Goal: Task Accomplishment & Management: Manage account settings

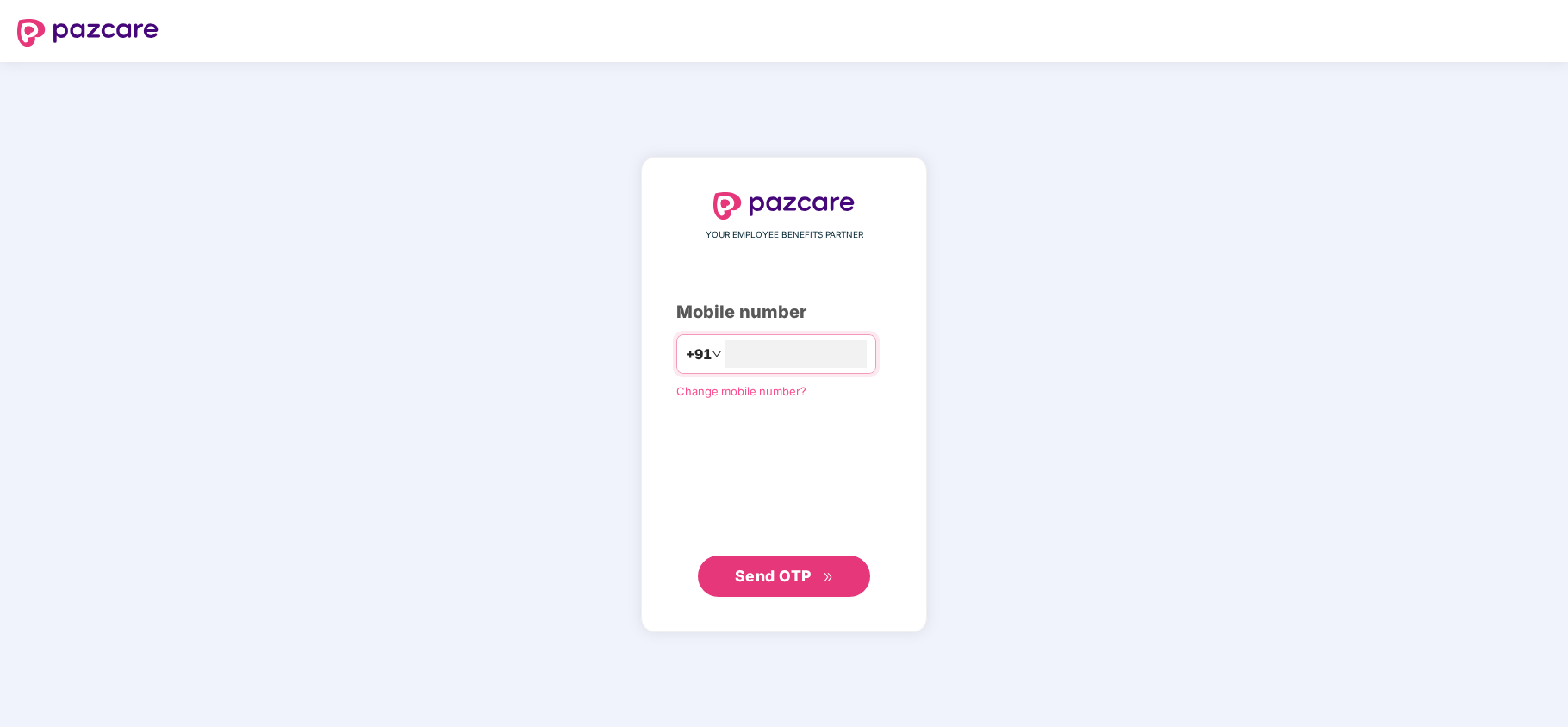
type input "**********"
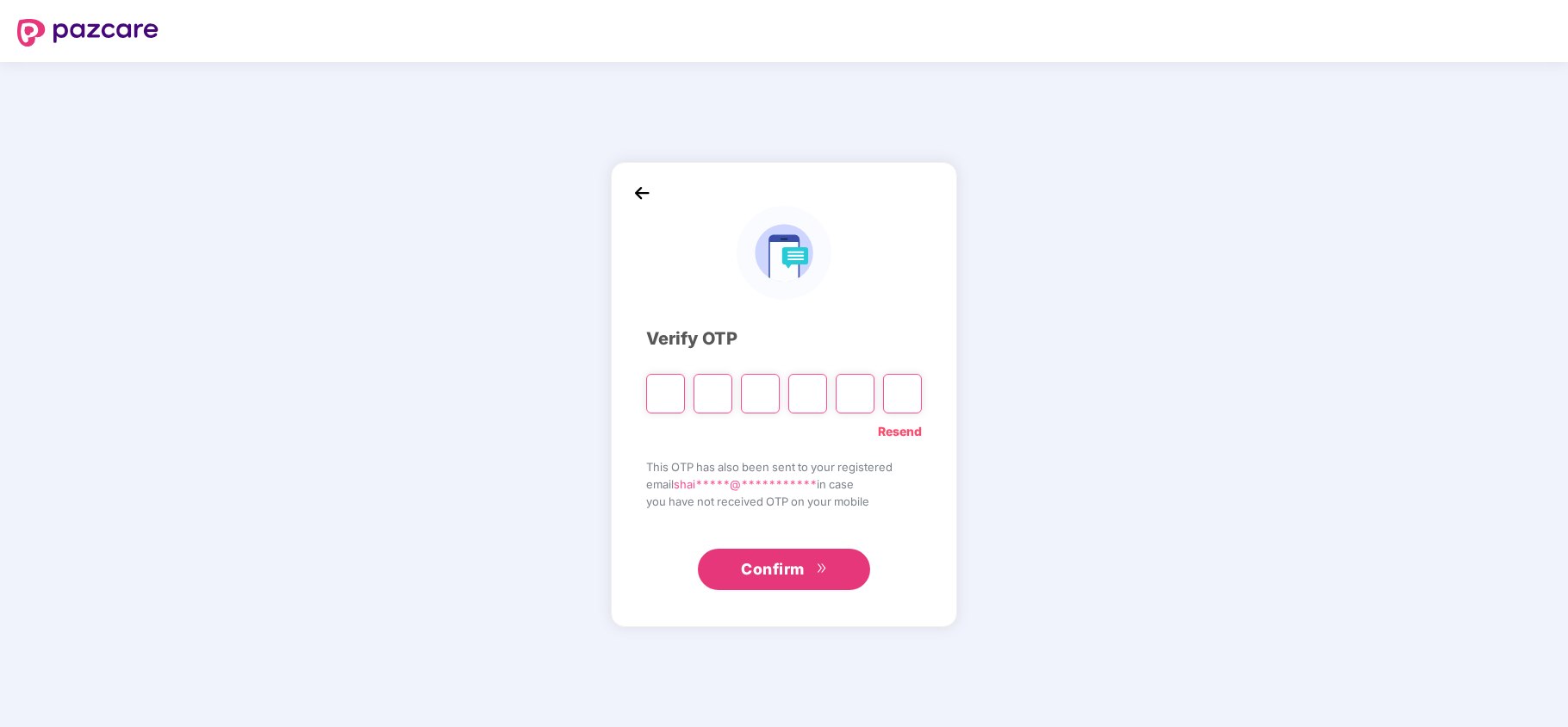
type input "*"
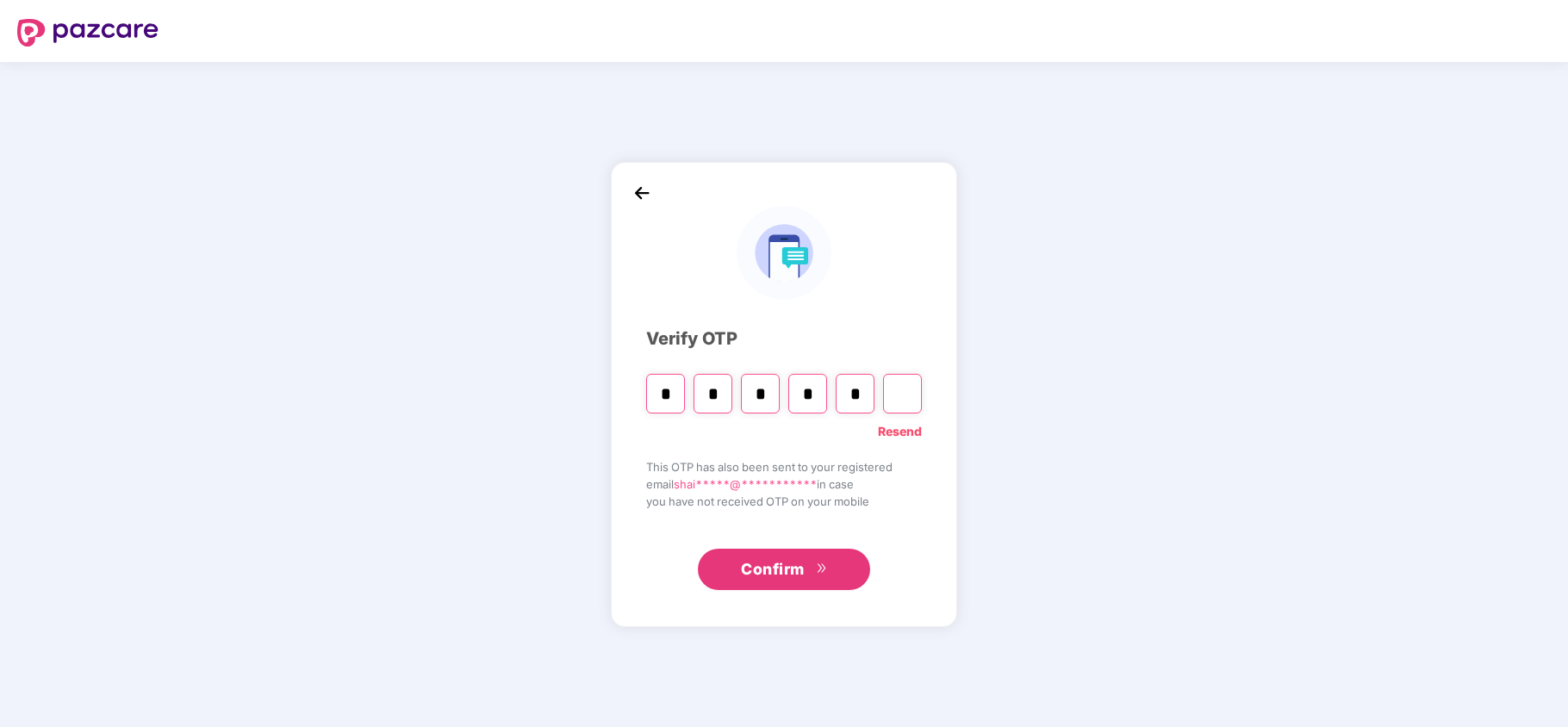
type input "*"
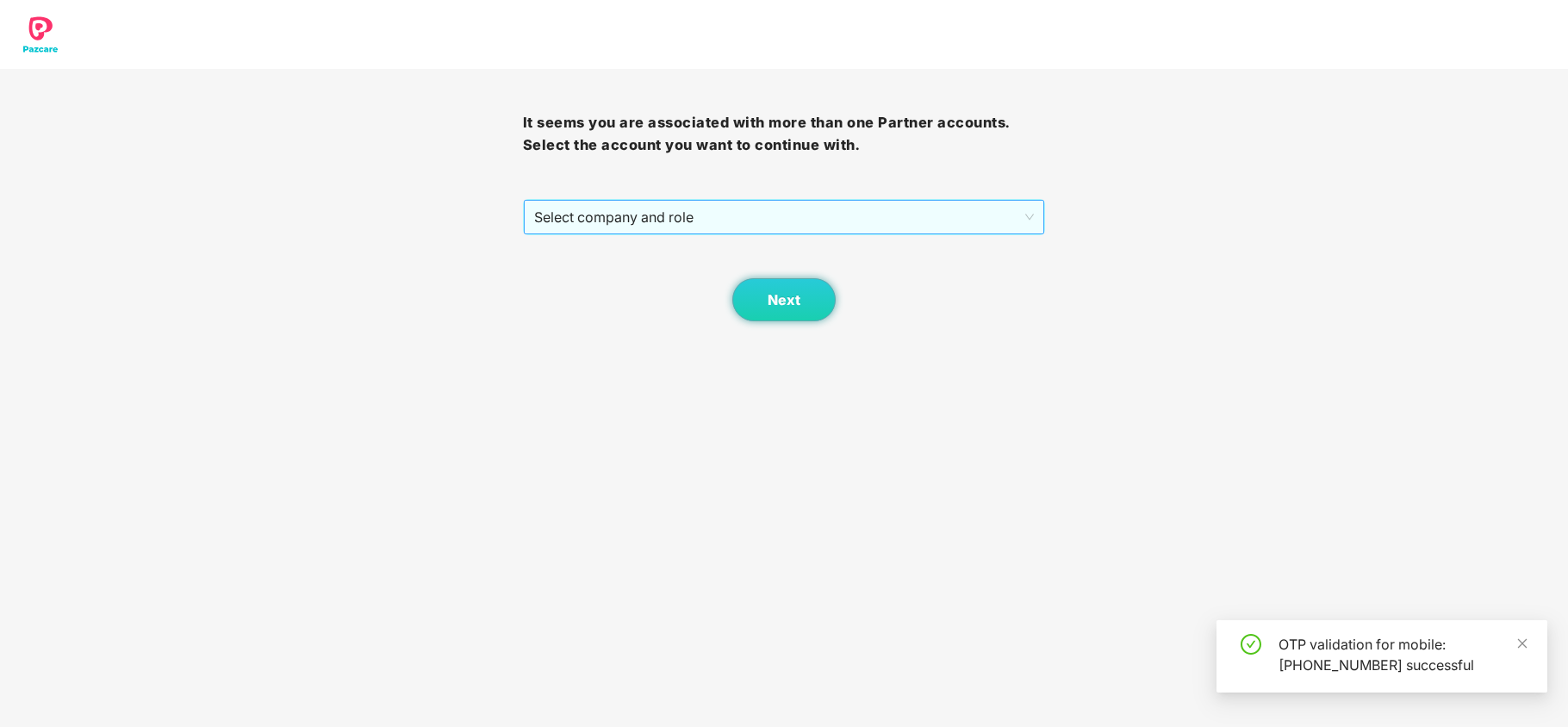
click at [608, 224] on span "Select company and role" at bounding box center [784, 217] width 500 height 33
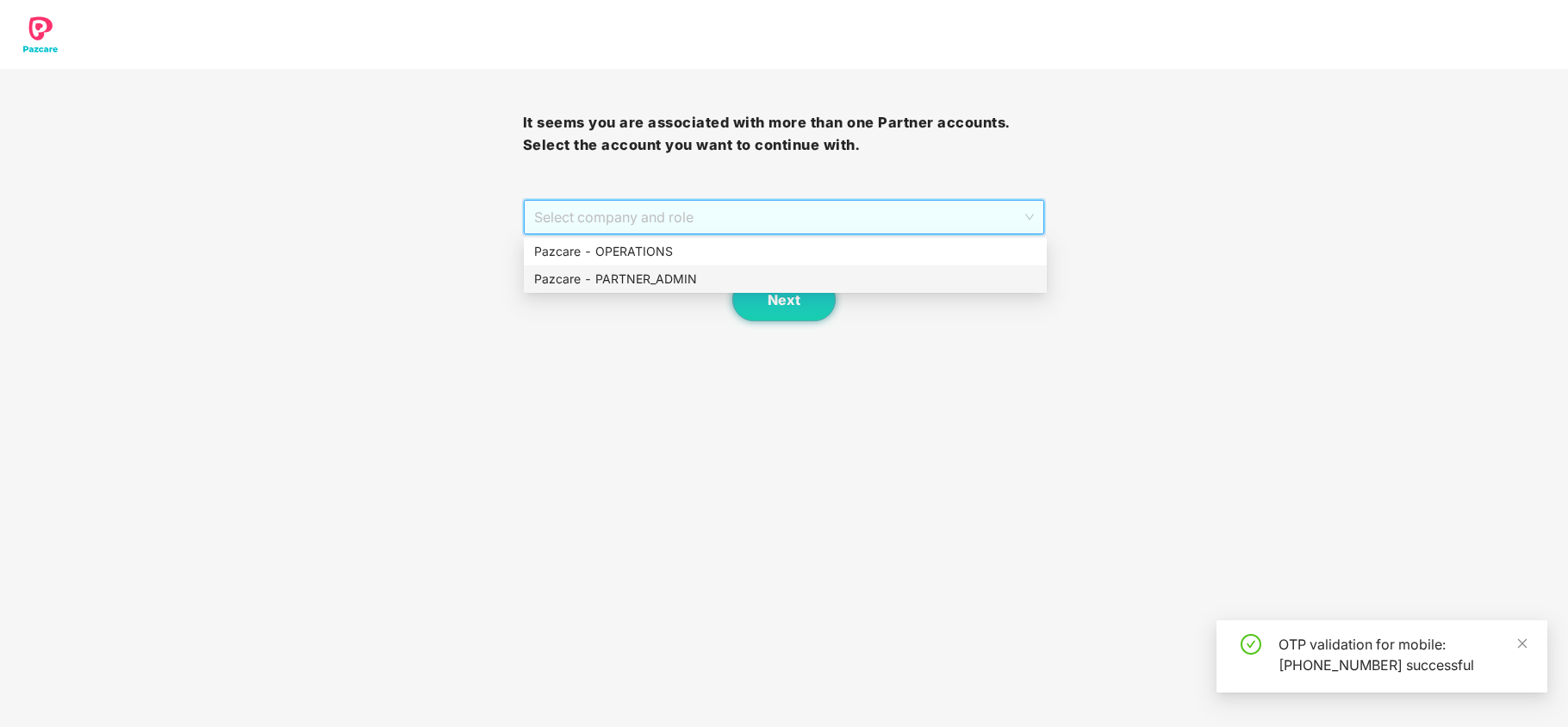
click at [598, 287] on div "Pazcare - PARTNER_ADMIN" at bounding box center [785, 280] width 502 height 19
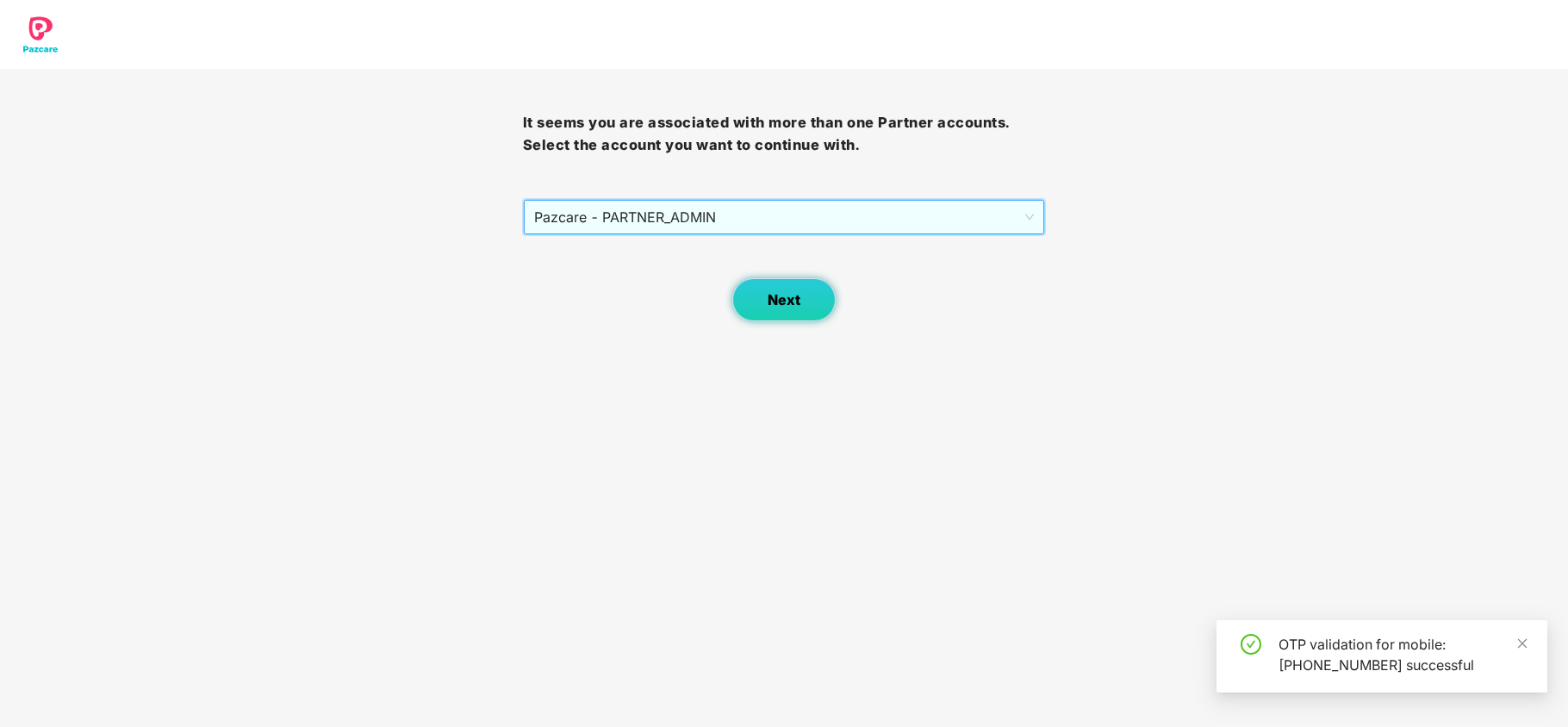
click at [780, 312] on button "Next" at bounding box center [783, 300] width 103 height 43
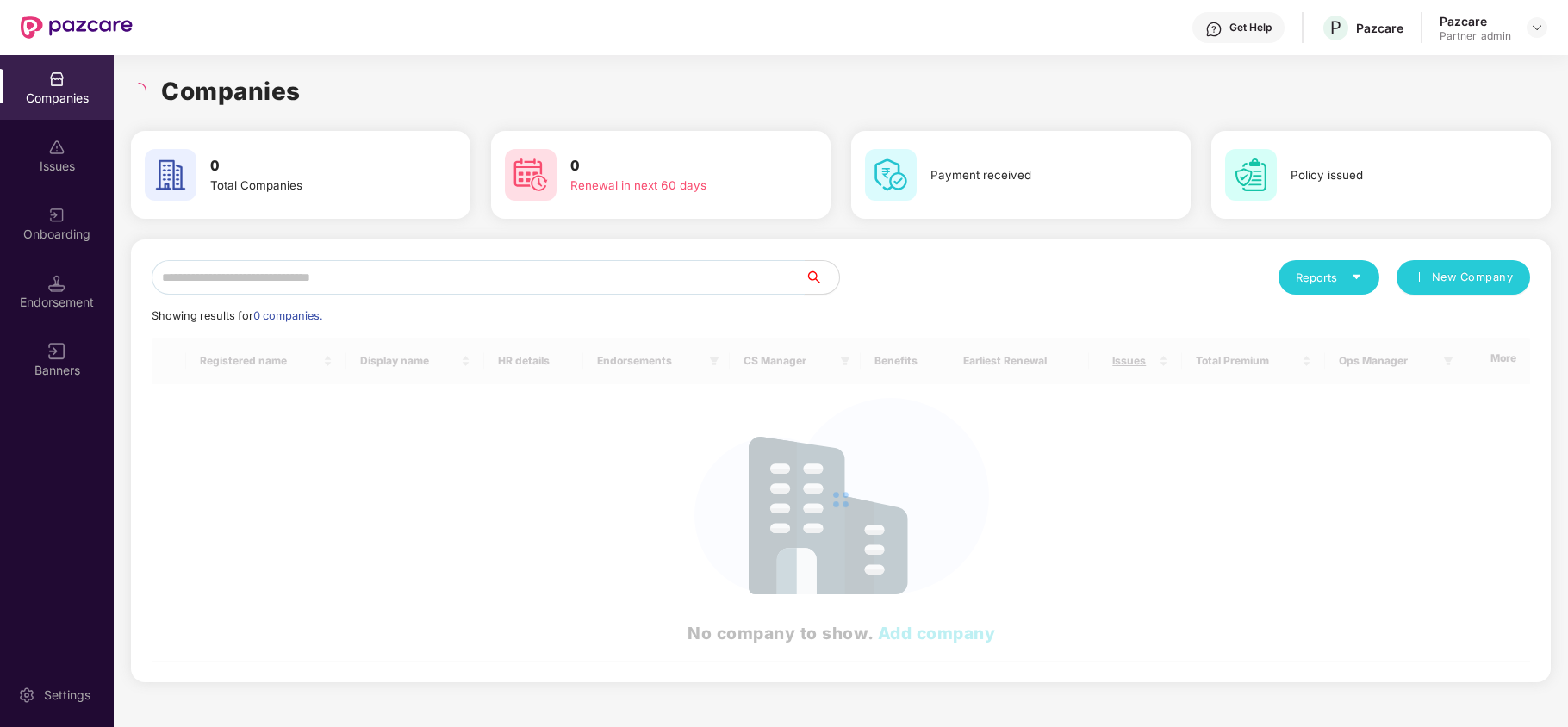
click at [680, 283] on input "text" at bounding box center [478, 278] width 653 height 35
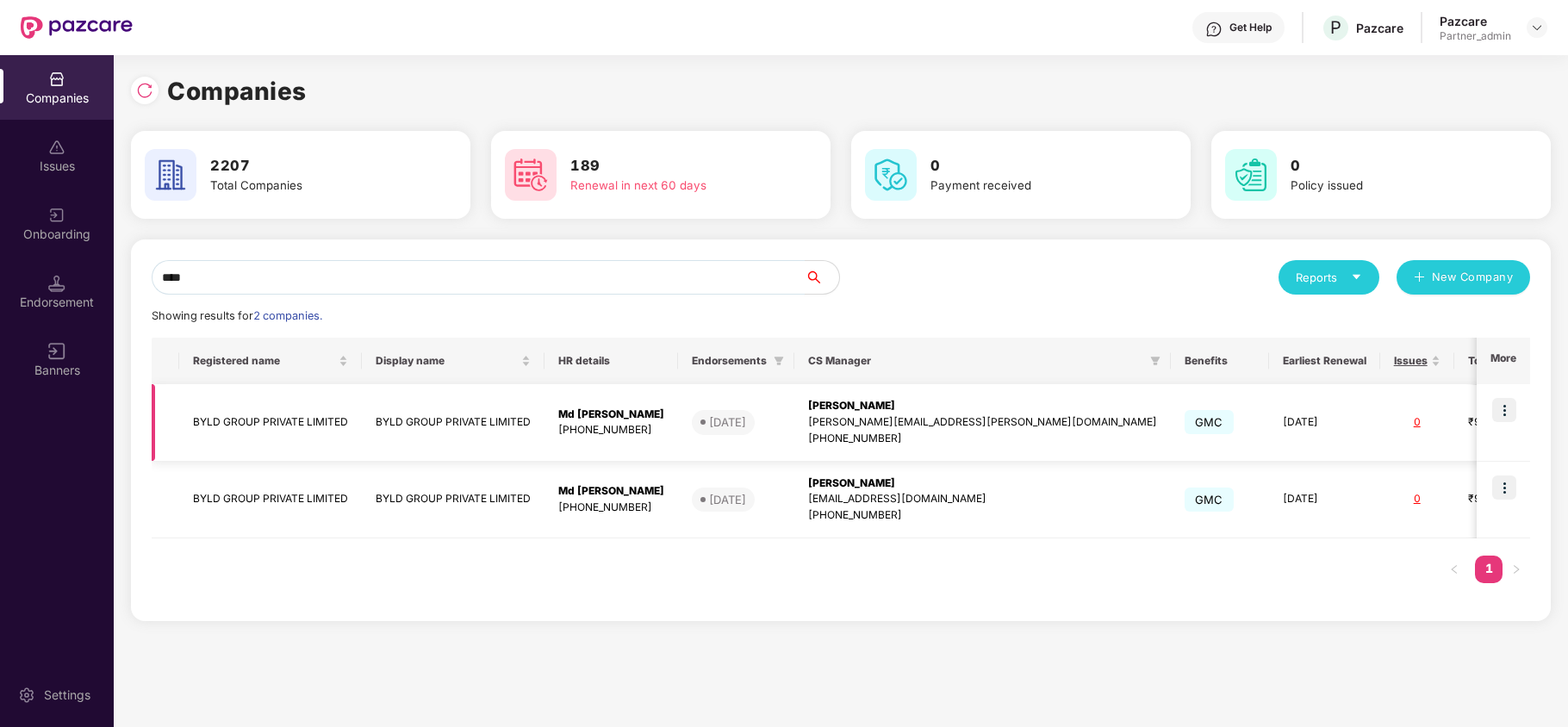
type input "****"
click at [219, 415] on td "BYLD GROUP PRIVATE LIMITED" at bounding box center [270, 423] width 182 height 77
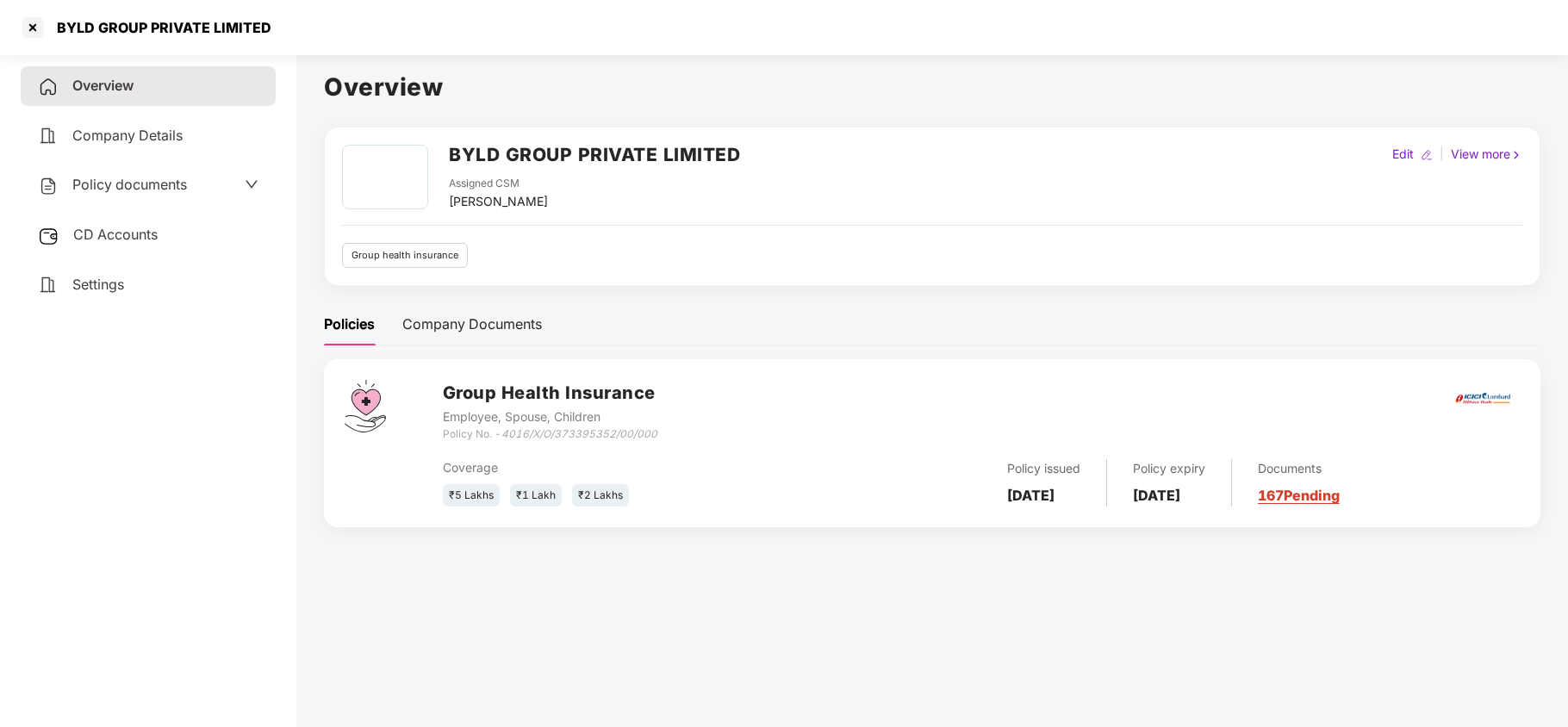
click at [114, 231] on span "CD Accounts" at bounding box center [115, 235] width 84 height 17
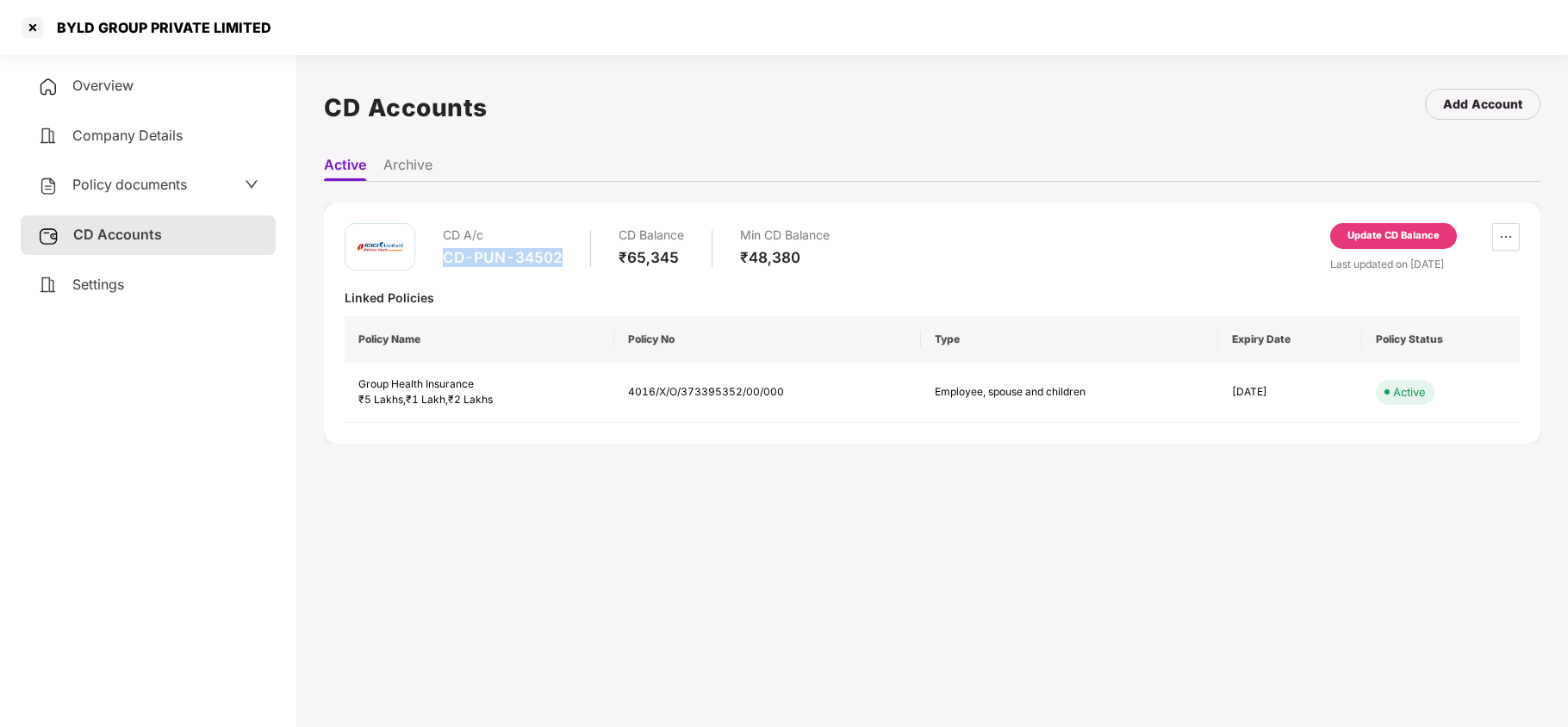
drag, startPoint x: 442, startPoint y: 257, endPoint x: 563, endPoint y: 269, distance: 121.6
click at [563, 269] on div "CD A/c CD-PUN-34502 CD Balance ₹65,345 Min CD Balance ₹48,380" at bounding box center [636, 248] width 386 height 50
copy div "CD-PUN-34502"
click at [139, 182] on span "Policy documents" at bounding box center [129, 184] width 115 height 17
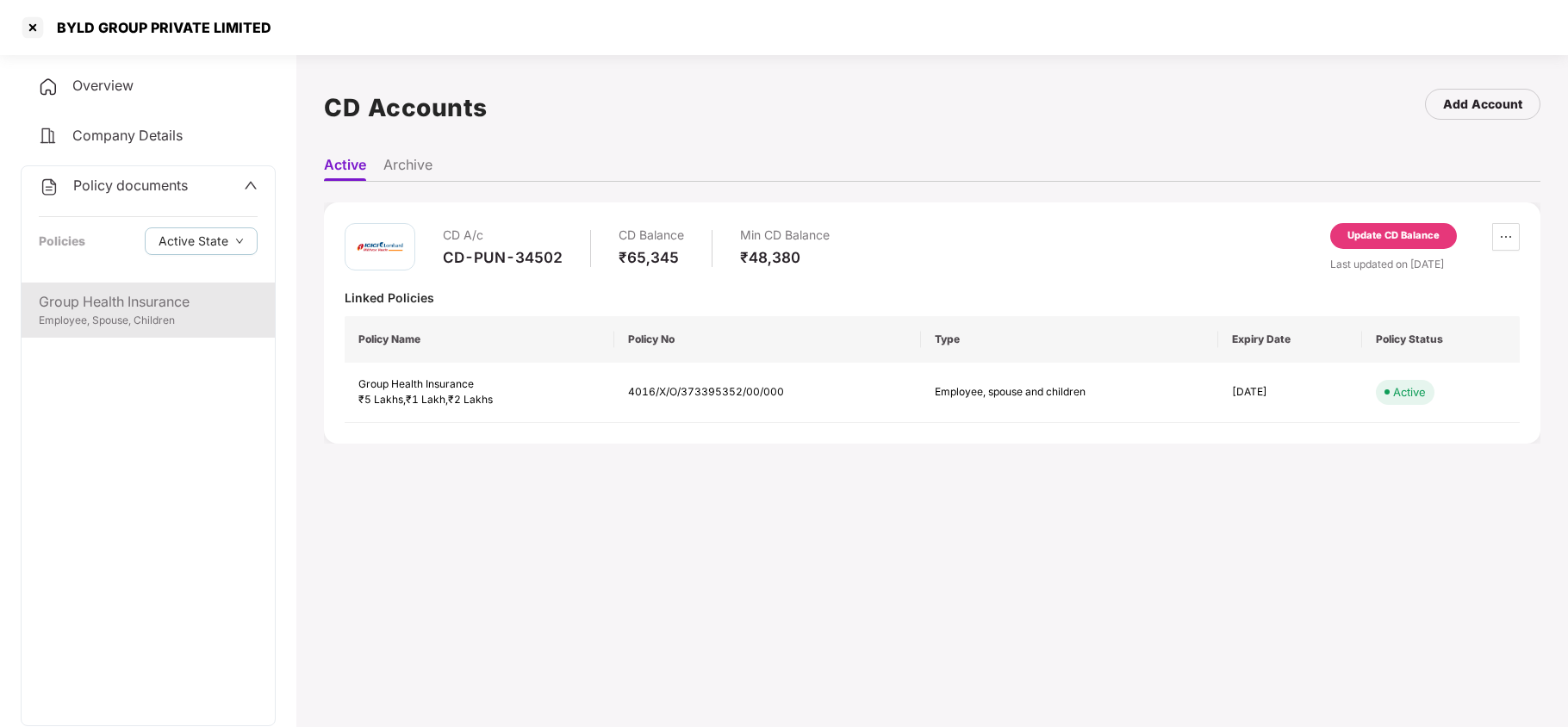
click at [98, 303] on div "Group Health Insurance" at bounding box center [148, 301] width 219 height 22
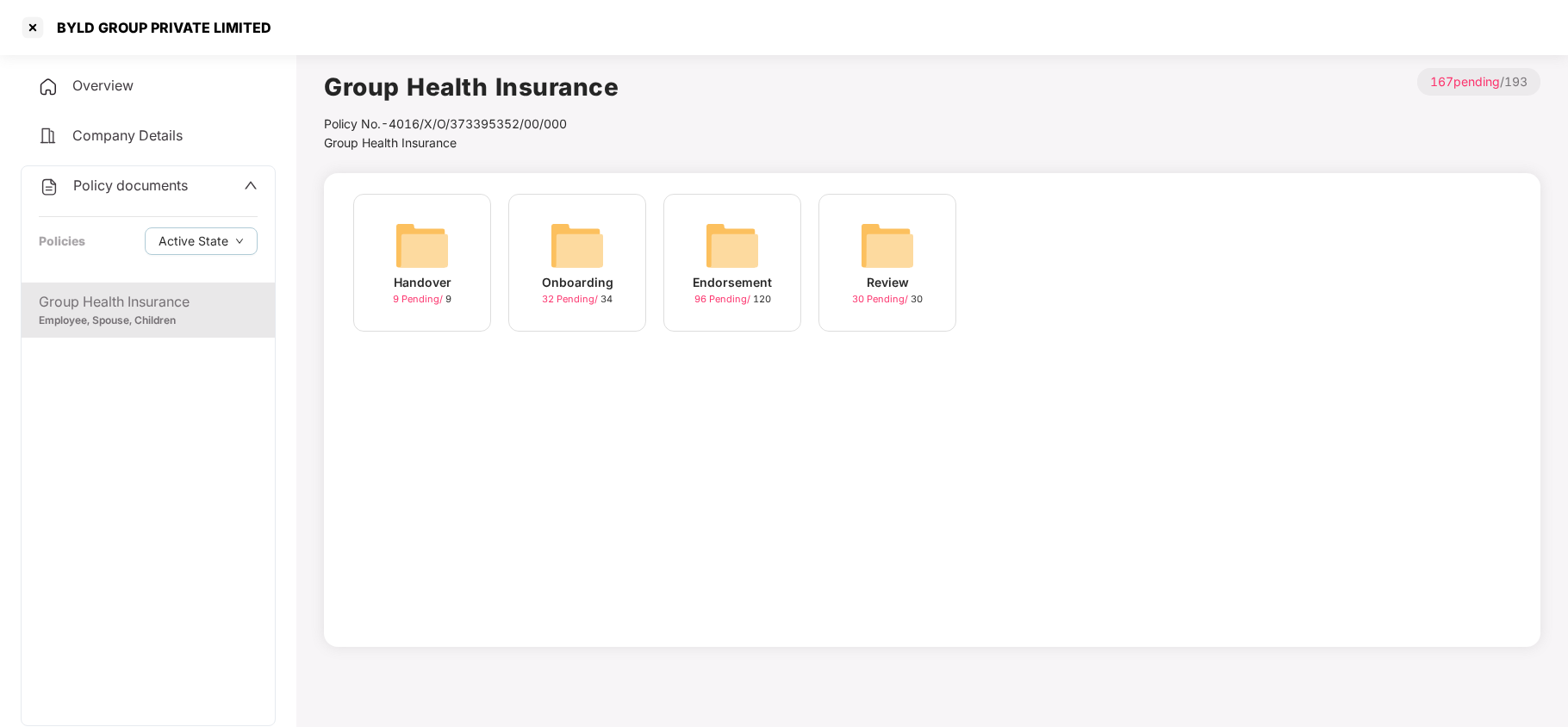
click at [721, 257] on img at bounding box center [732, 245] width 55 height 55
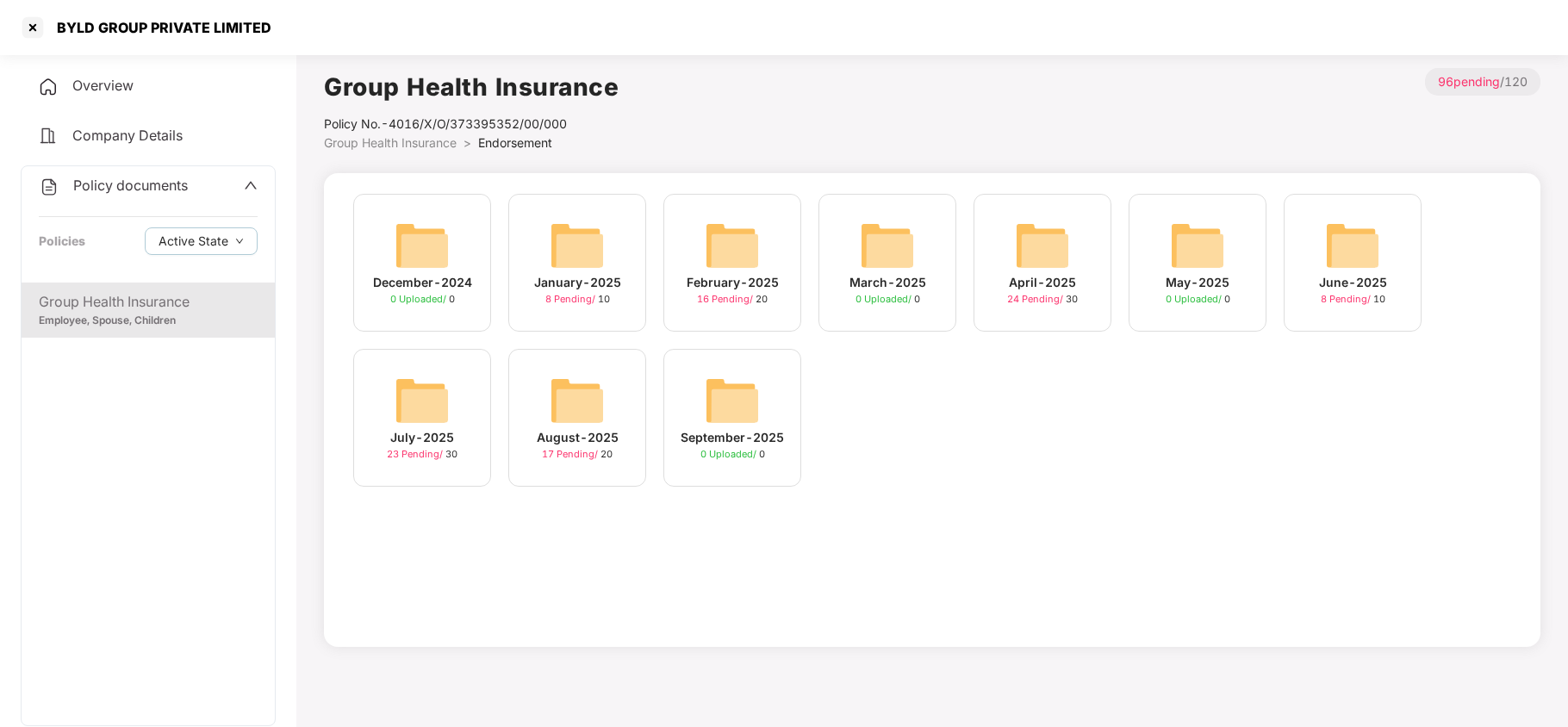
click at [552, 407] on img at bounding box center [576, 400] width 55 height 55
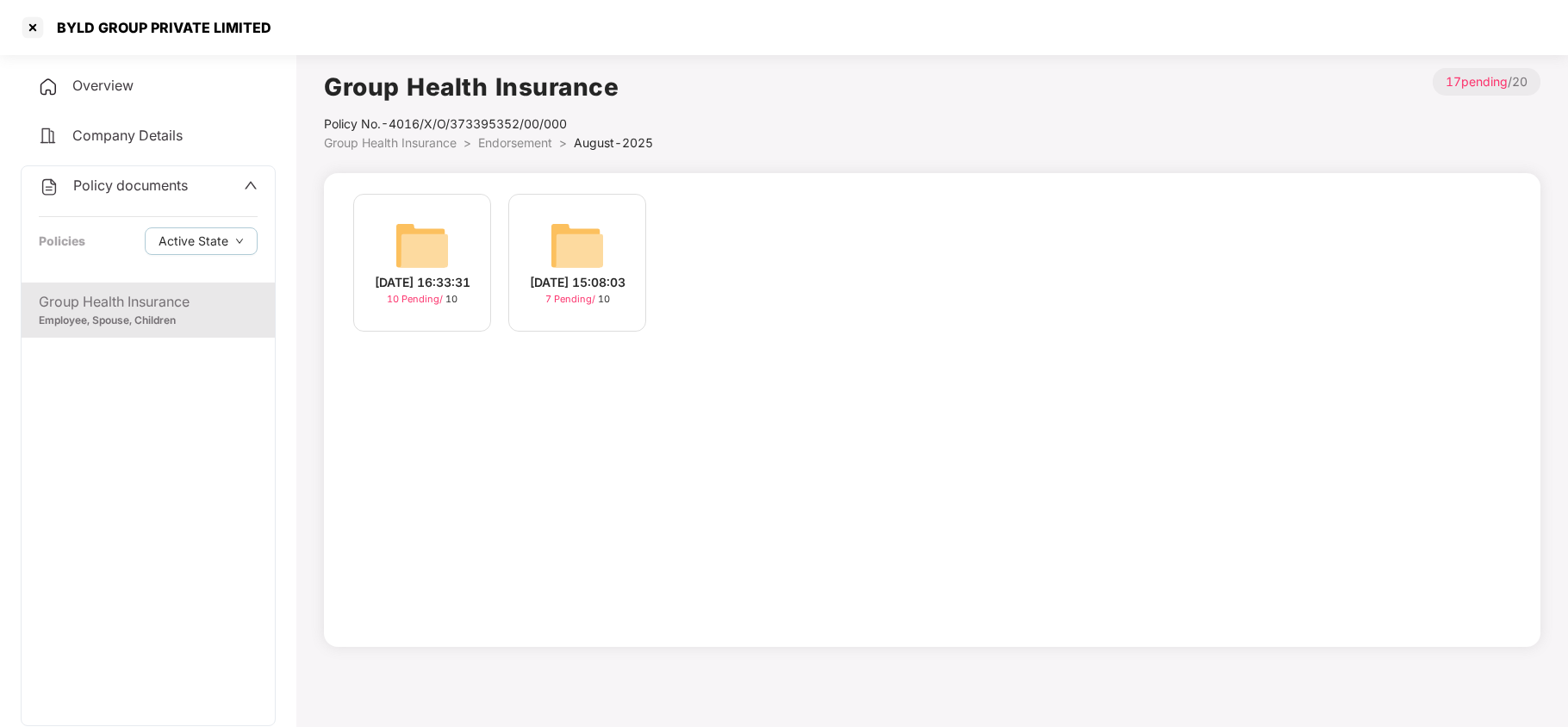
click at [412, 233] on img at bounding box center [421, 245] width 55 height 55
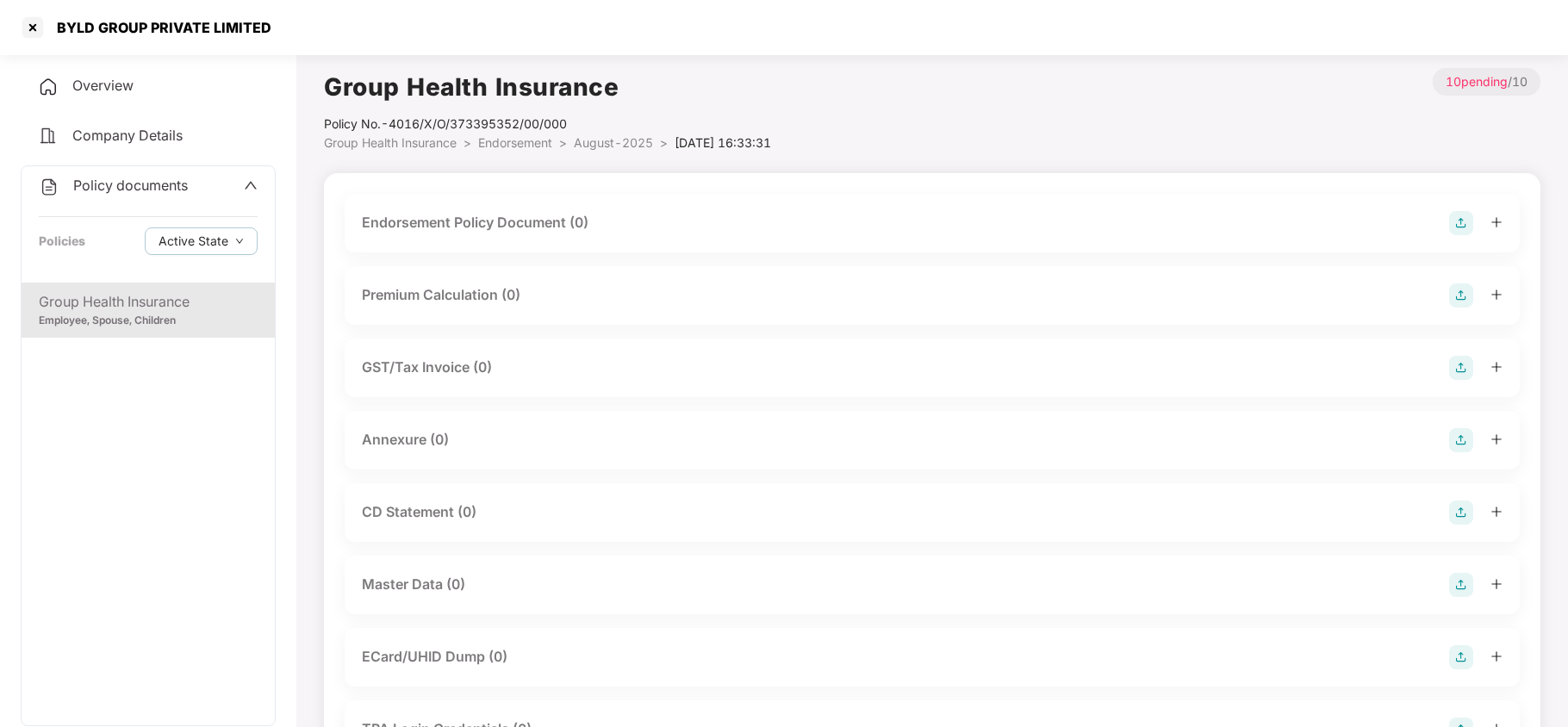
click at [1459, 222] on img at bounding box center [1461, 223] width 24 height 24
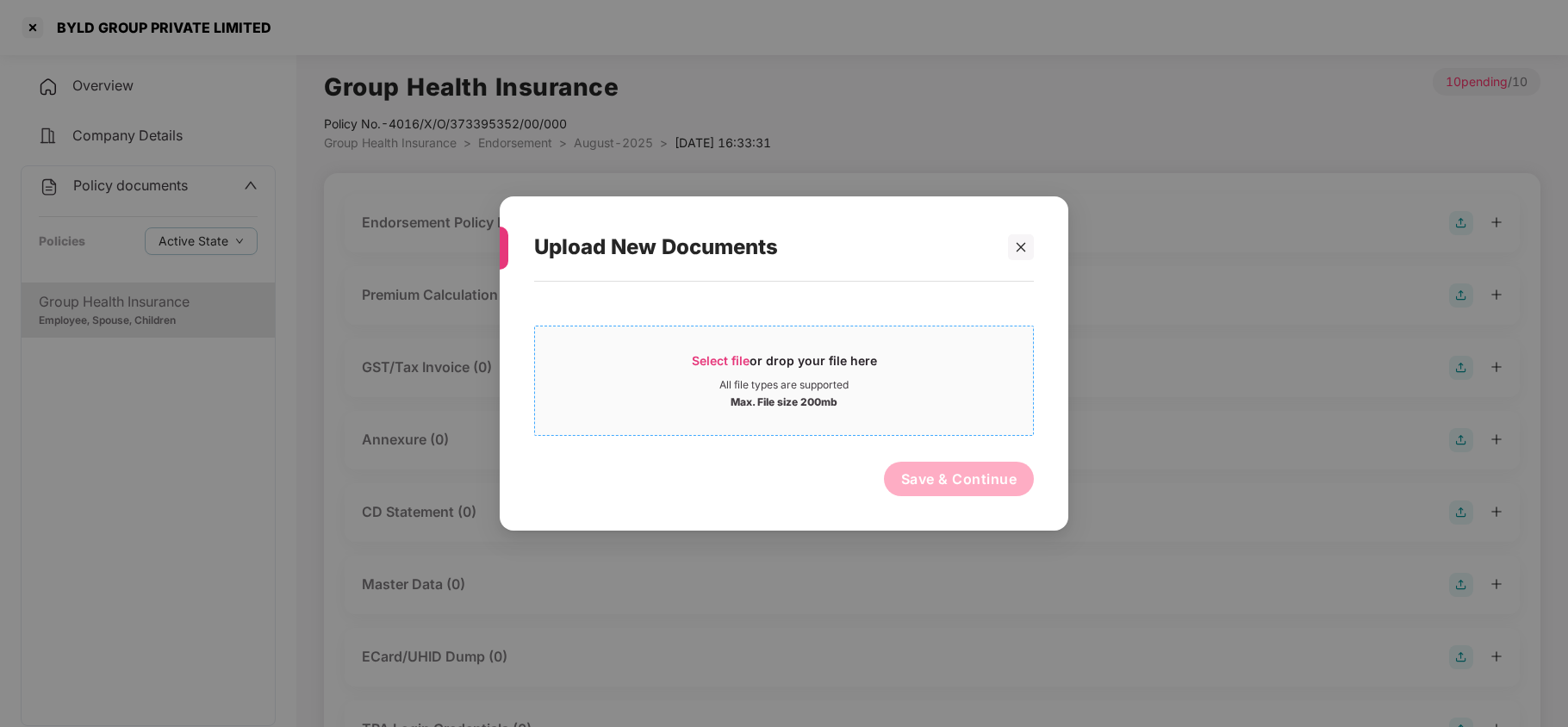
click at [725, 364] on span "Select file" at bounding box center [721, 360] width 57 height 15
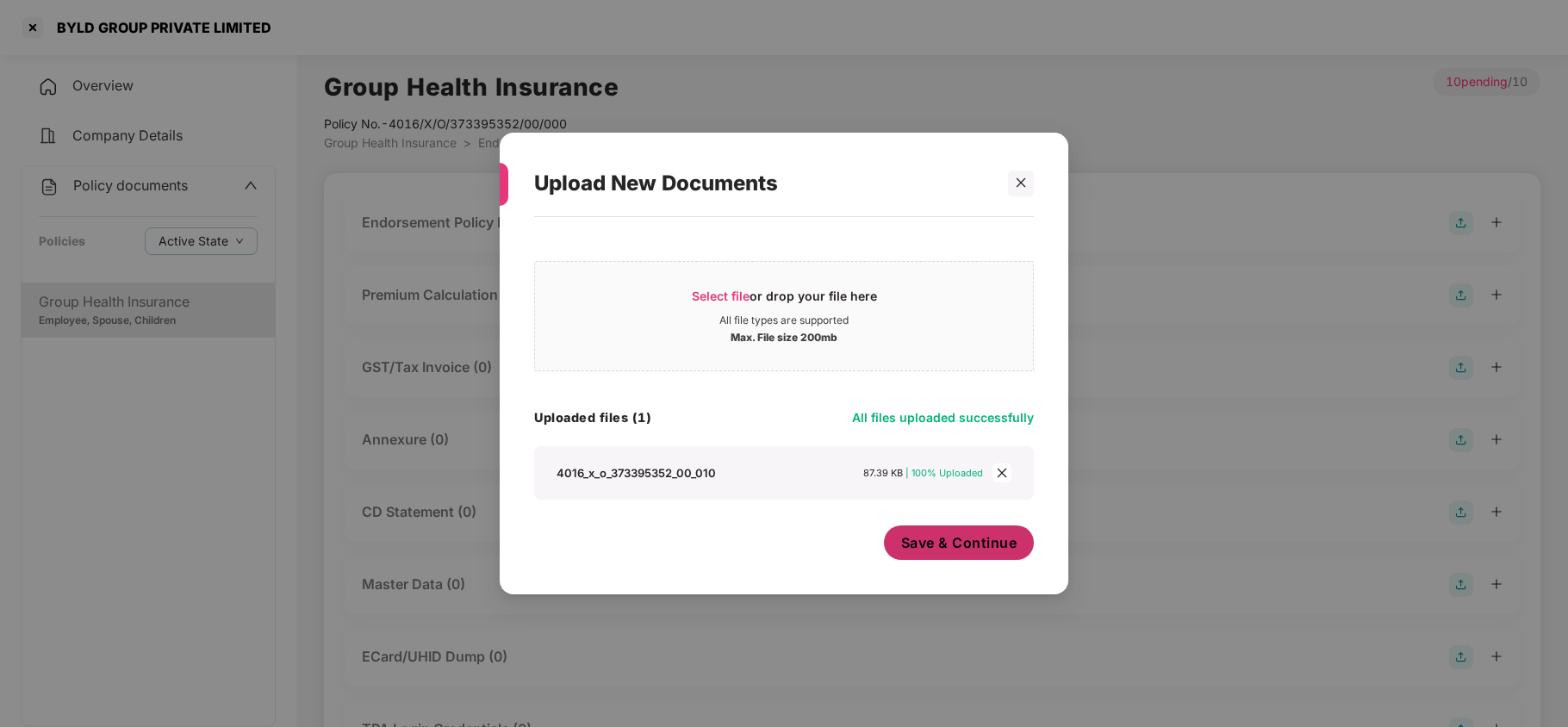
click at [985, 536] on span "Save & Continue" at bounding box center [959, 543] width 116 height 19
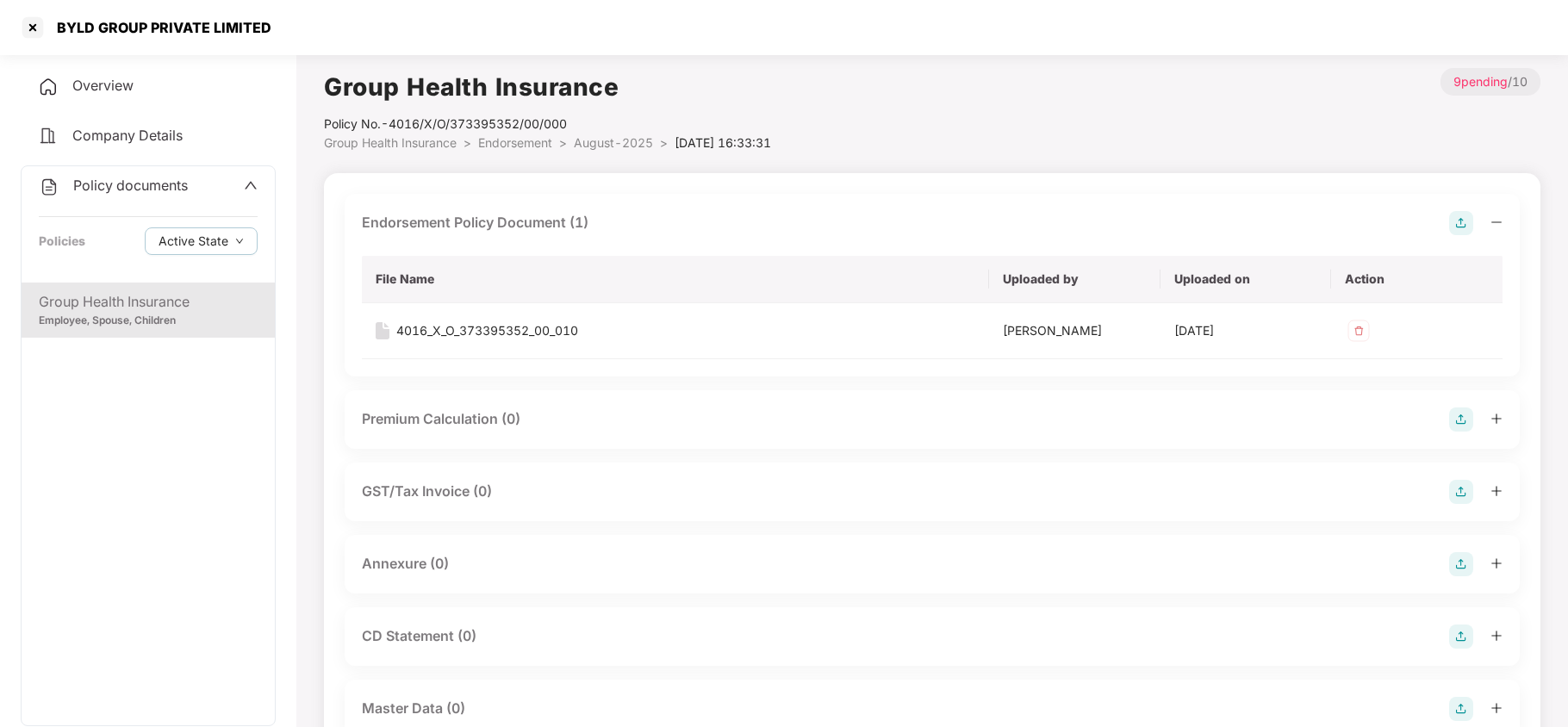
click at [1465, 572] on img at bounding box center [1461, 565] width 24 height 24
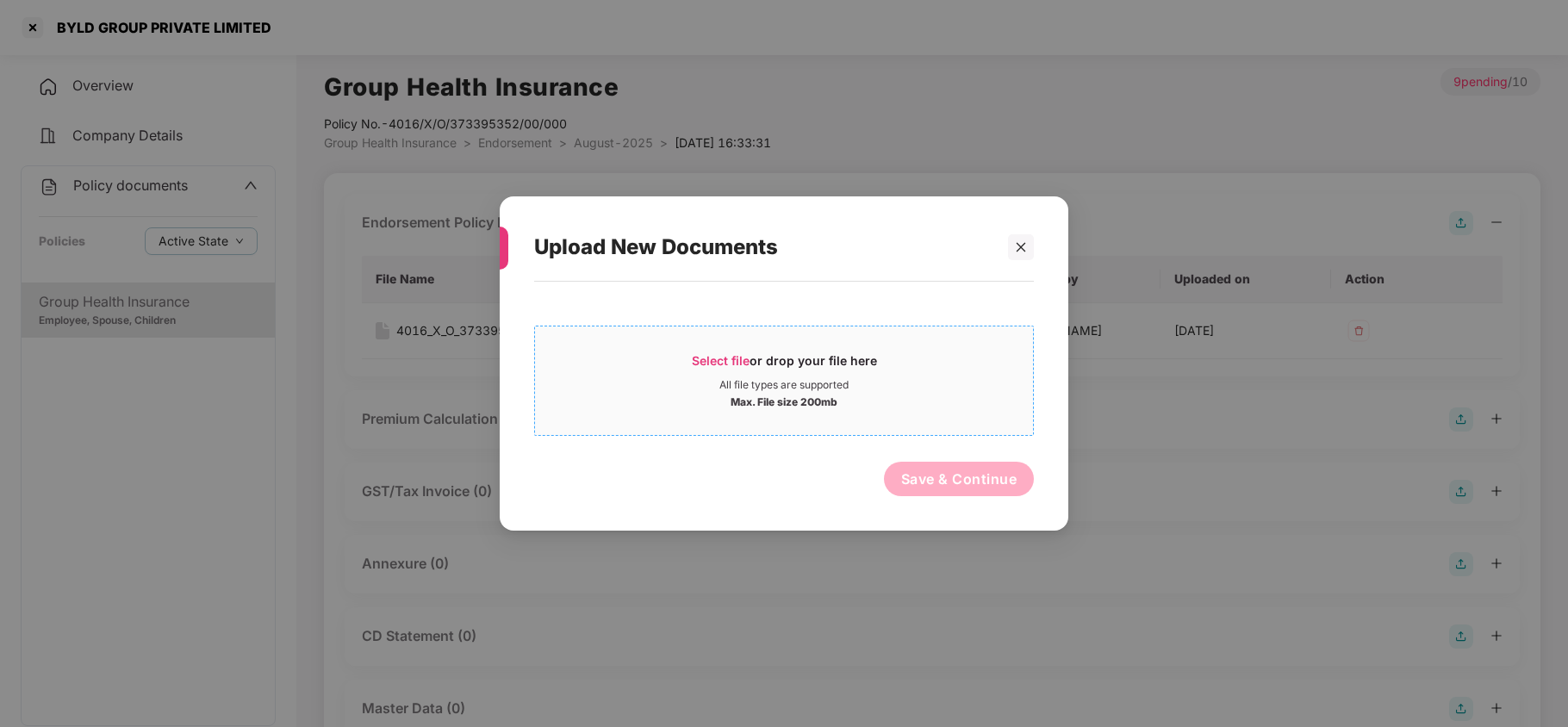
click at [701, 362] on span "Select file" at bounding box center [721, 360] width 57 height 15
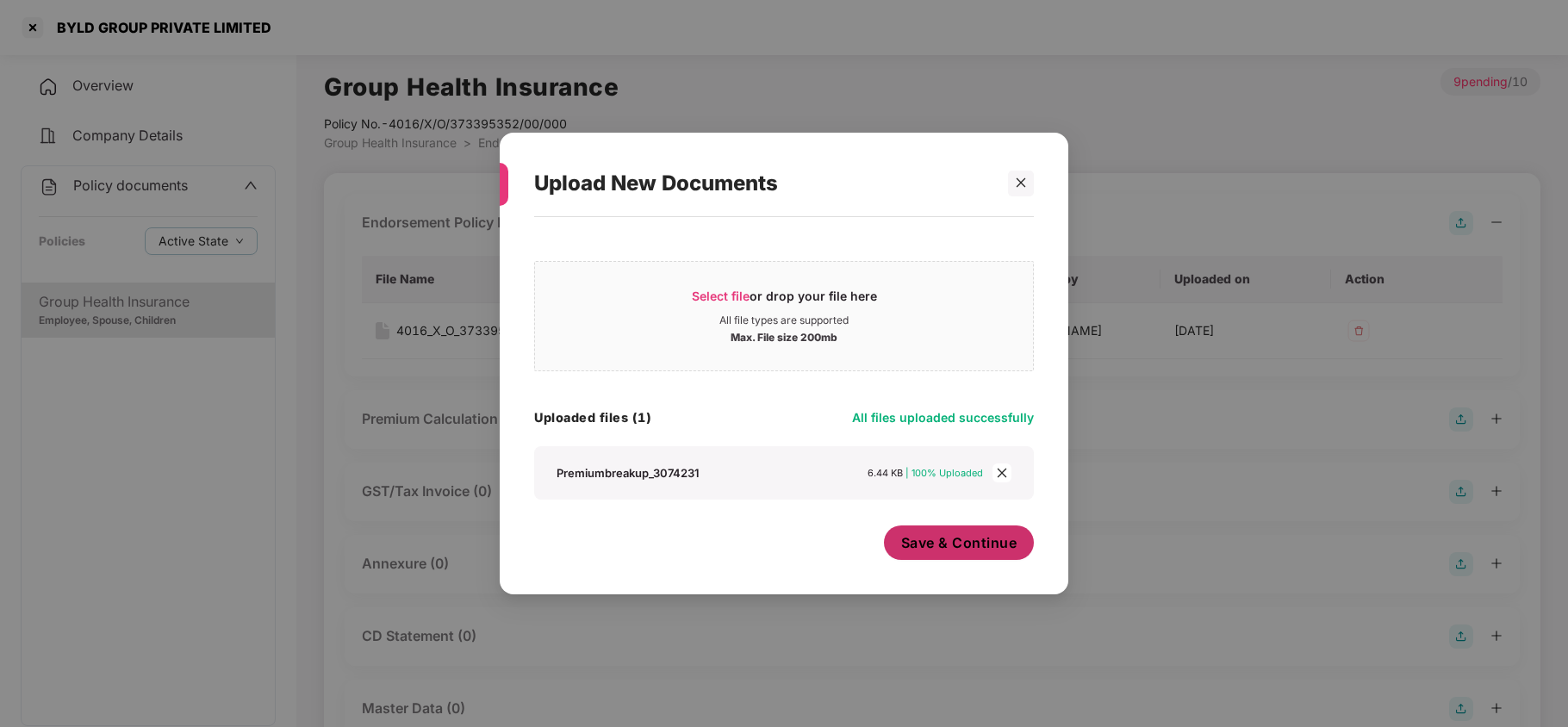
click at [963, 543] on span "Save & Continue" at bounding box center [959, 543] width 116 height 19
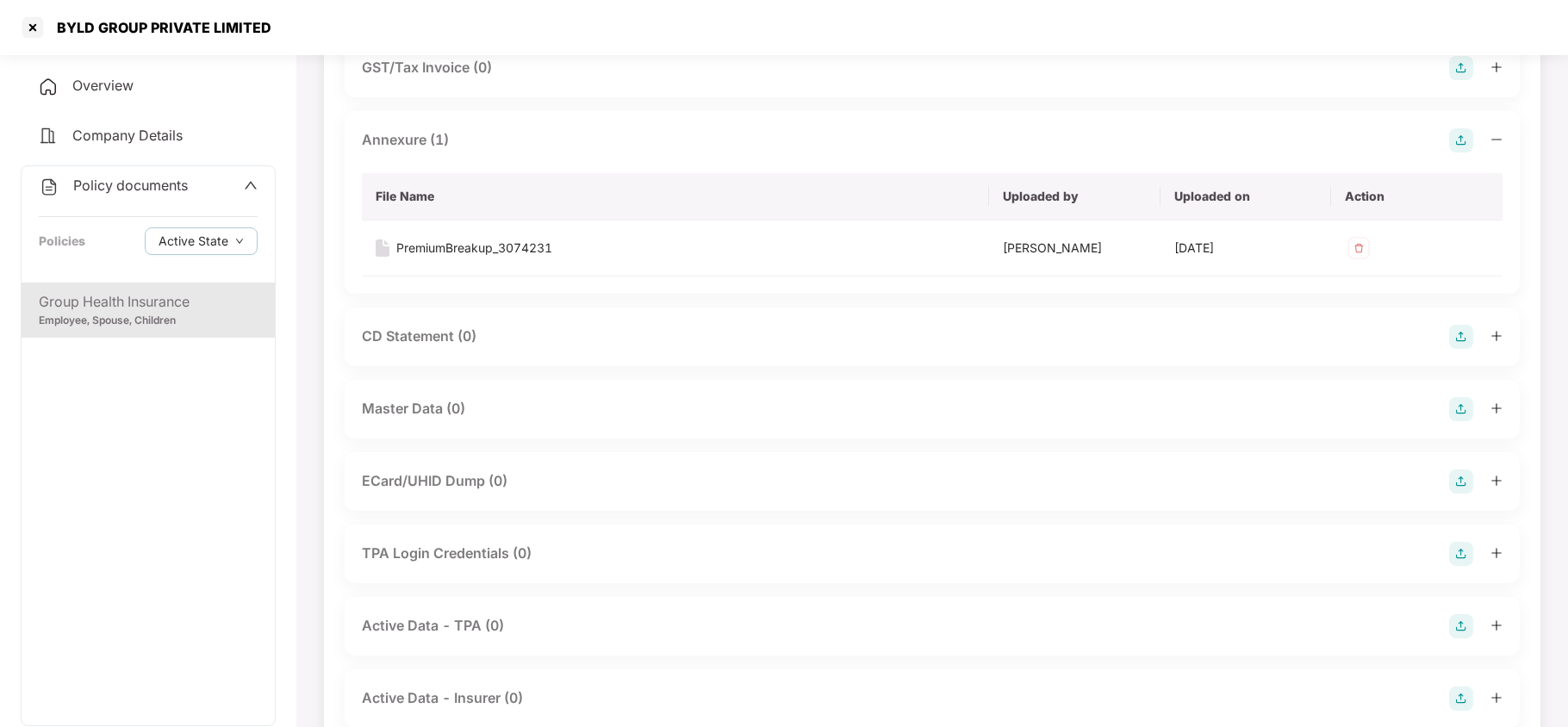
scroll to position [459, 0]
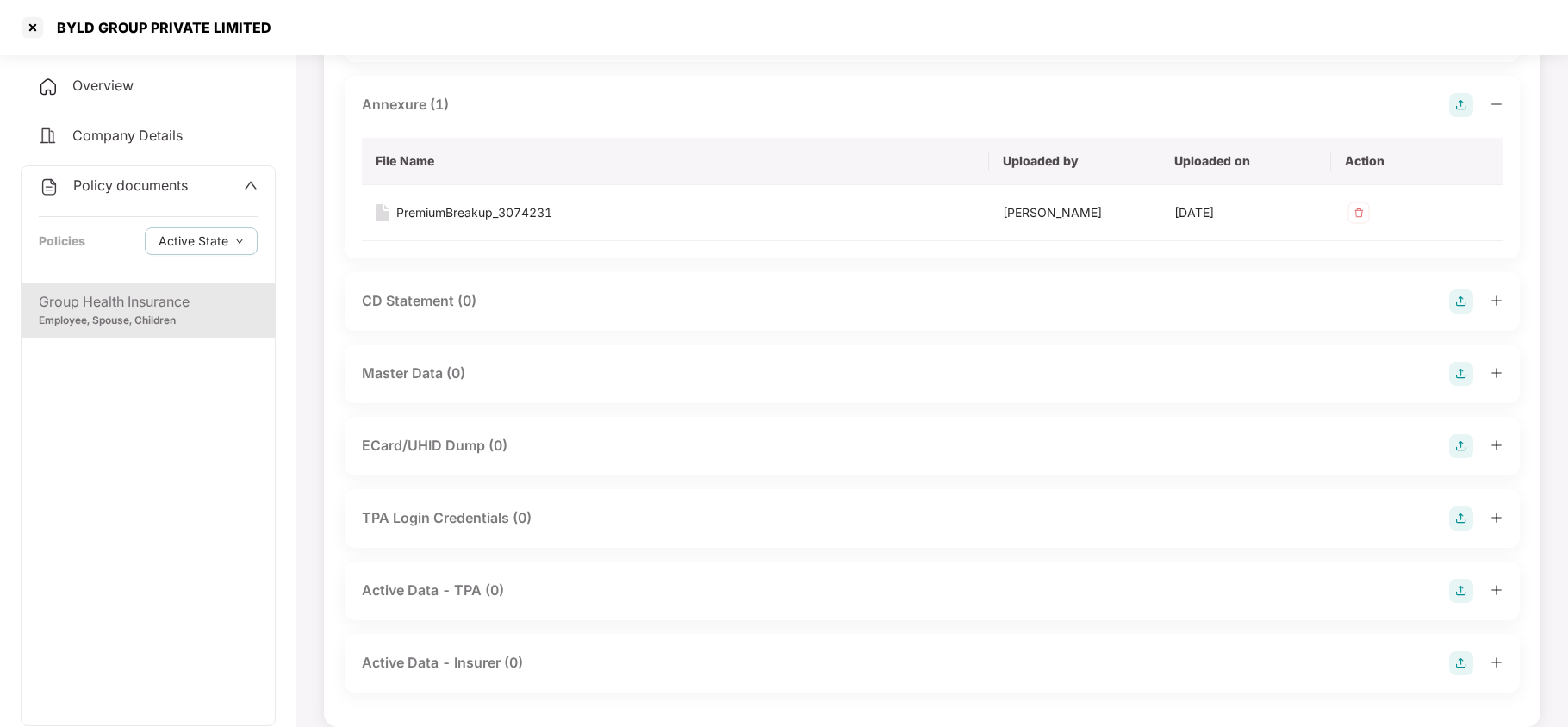
click at [1461, 373] on img at bounding box center [1461, 374] width 24 height 24
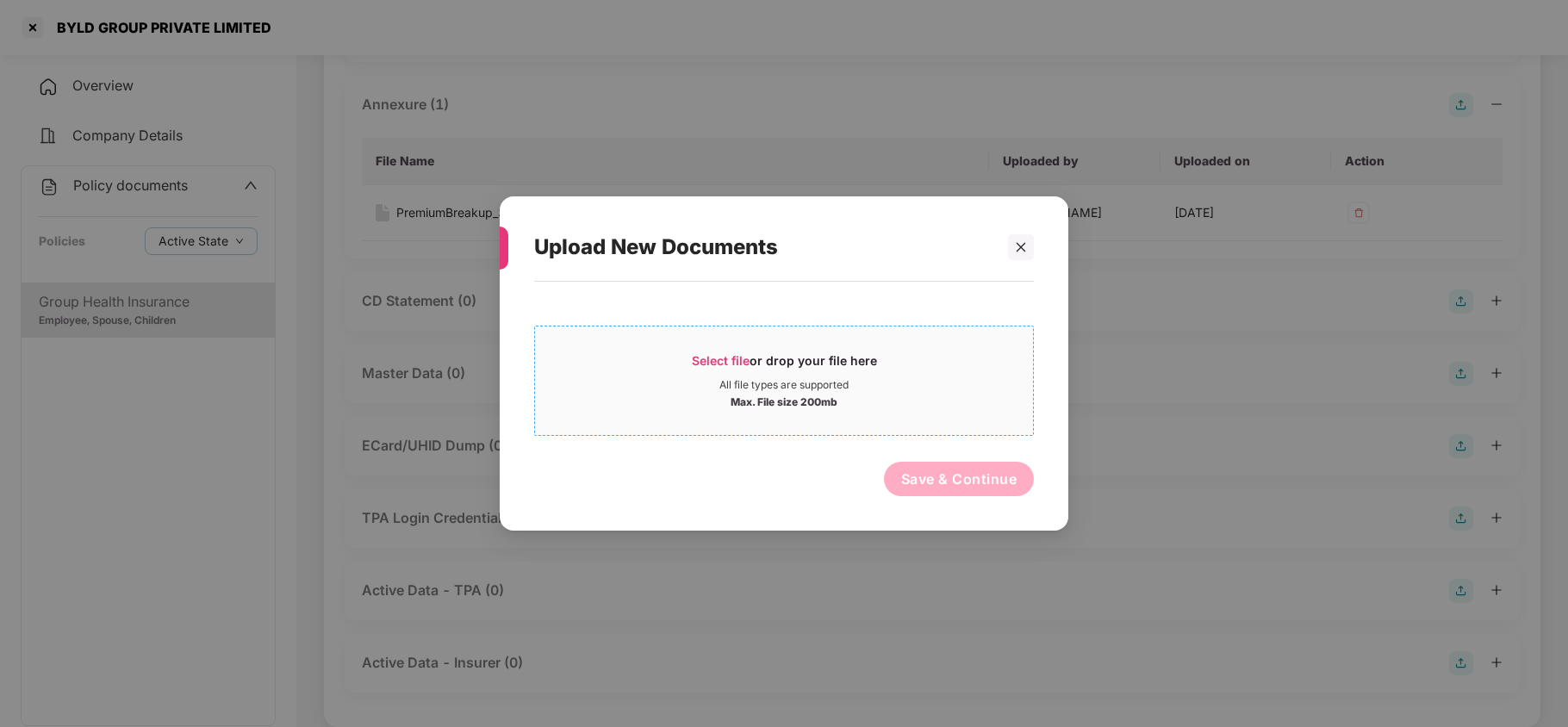
click at [712, 354] on span "Select file" at bounding box center [721, 360] width 57 height 15
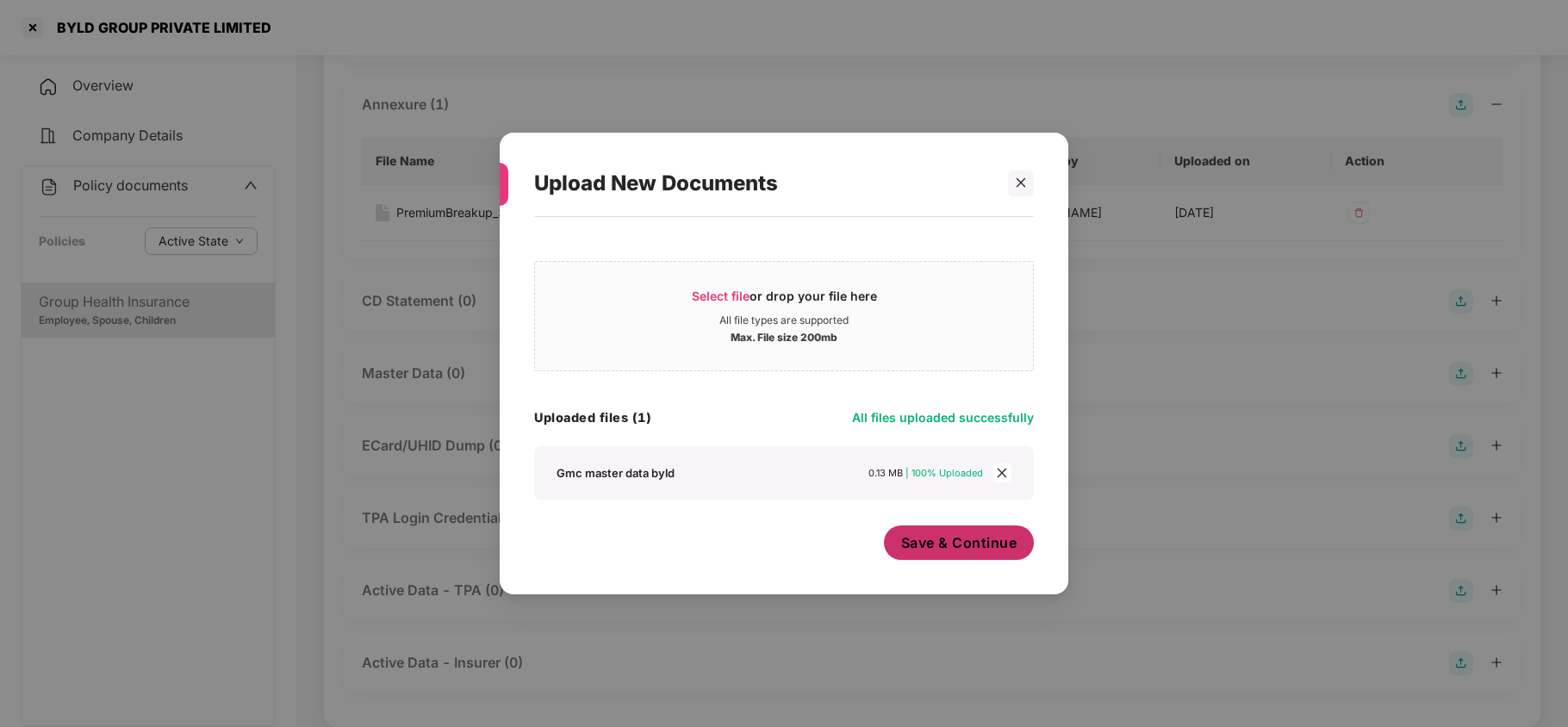
click at [952, 548] on span "Save & Continue" at bounding box center [959, 543] width 116 height 19
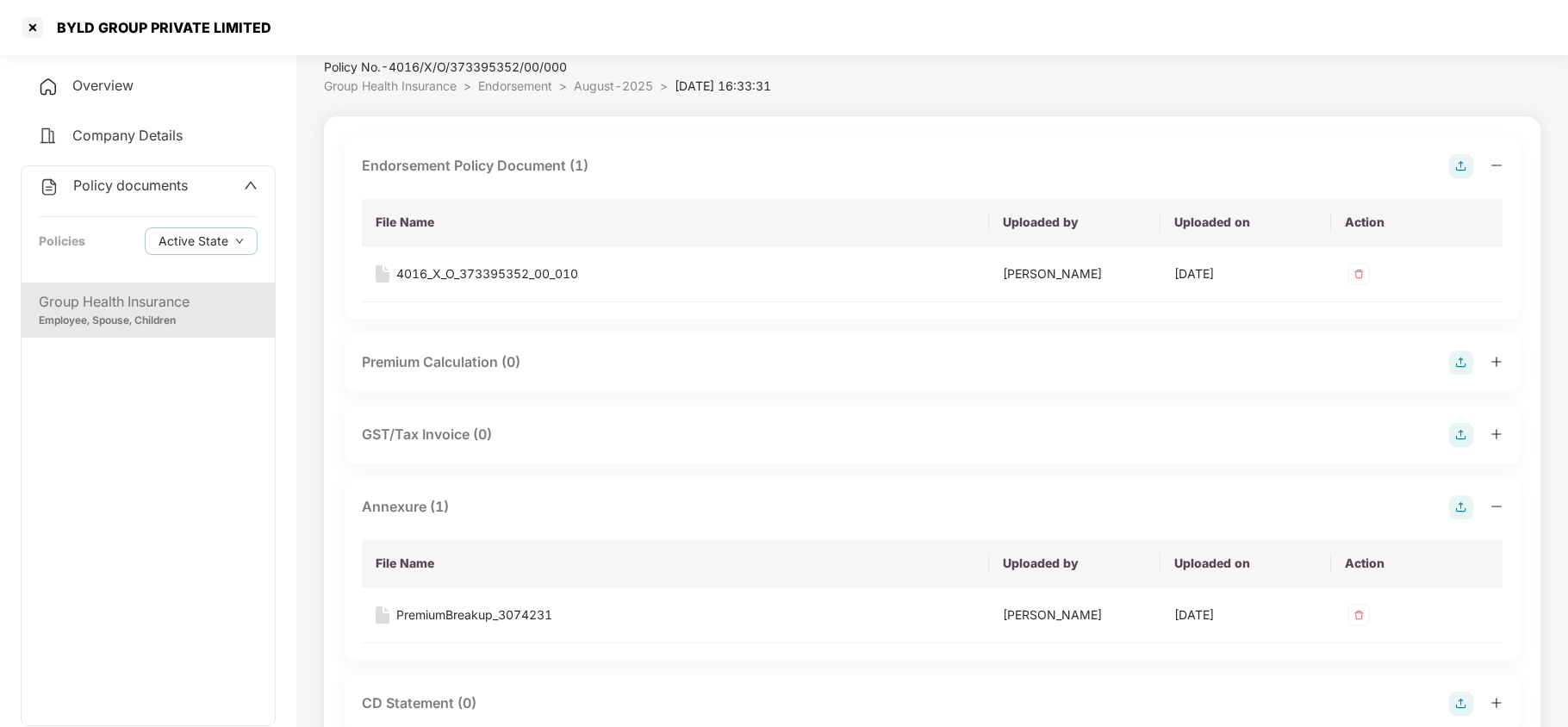
scroll to position [0, 0]
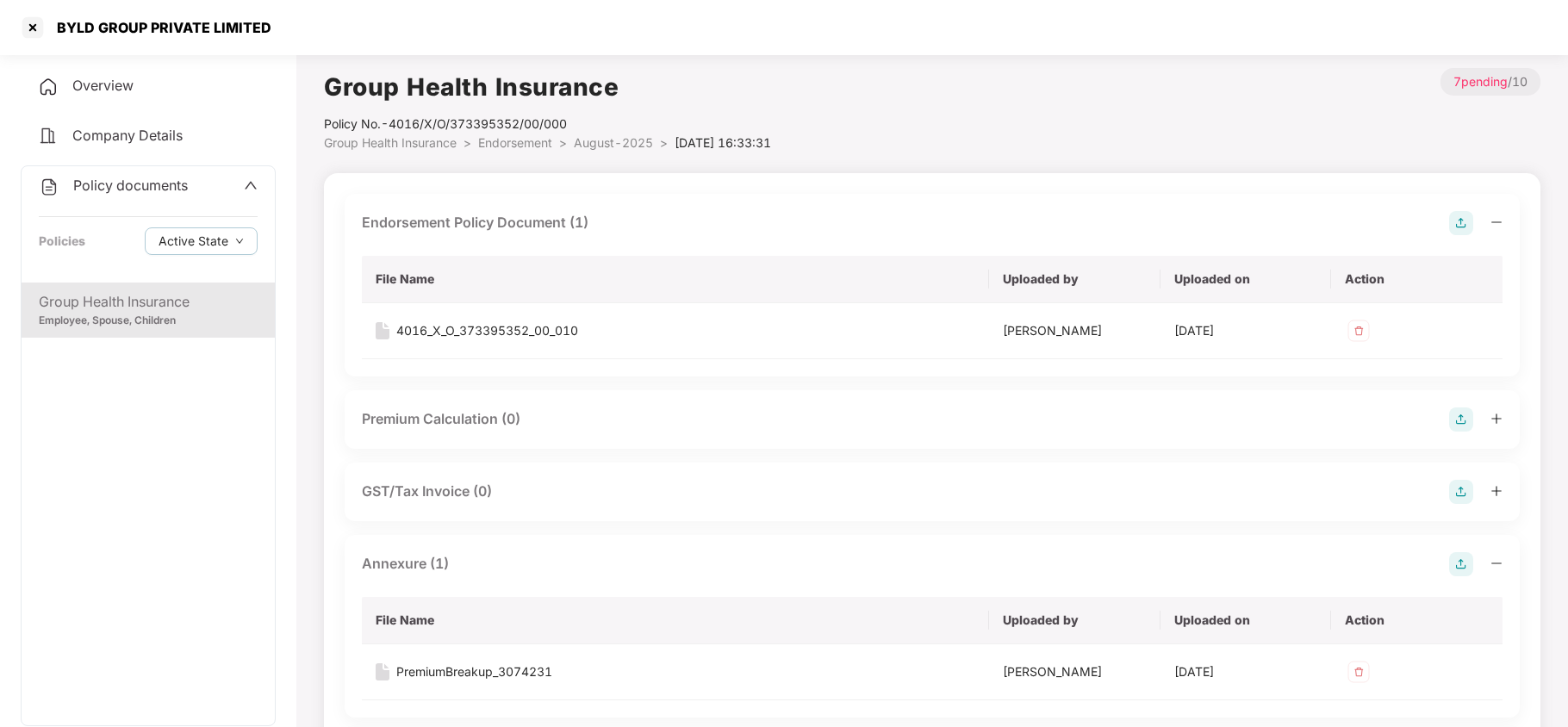
click at [522, 149] on span "Endorsement" at bounding box center [515, 142] width 74 height 15
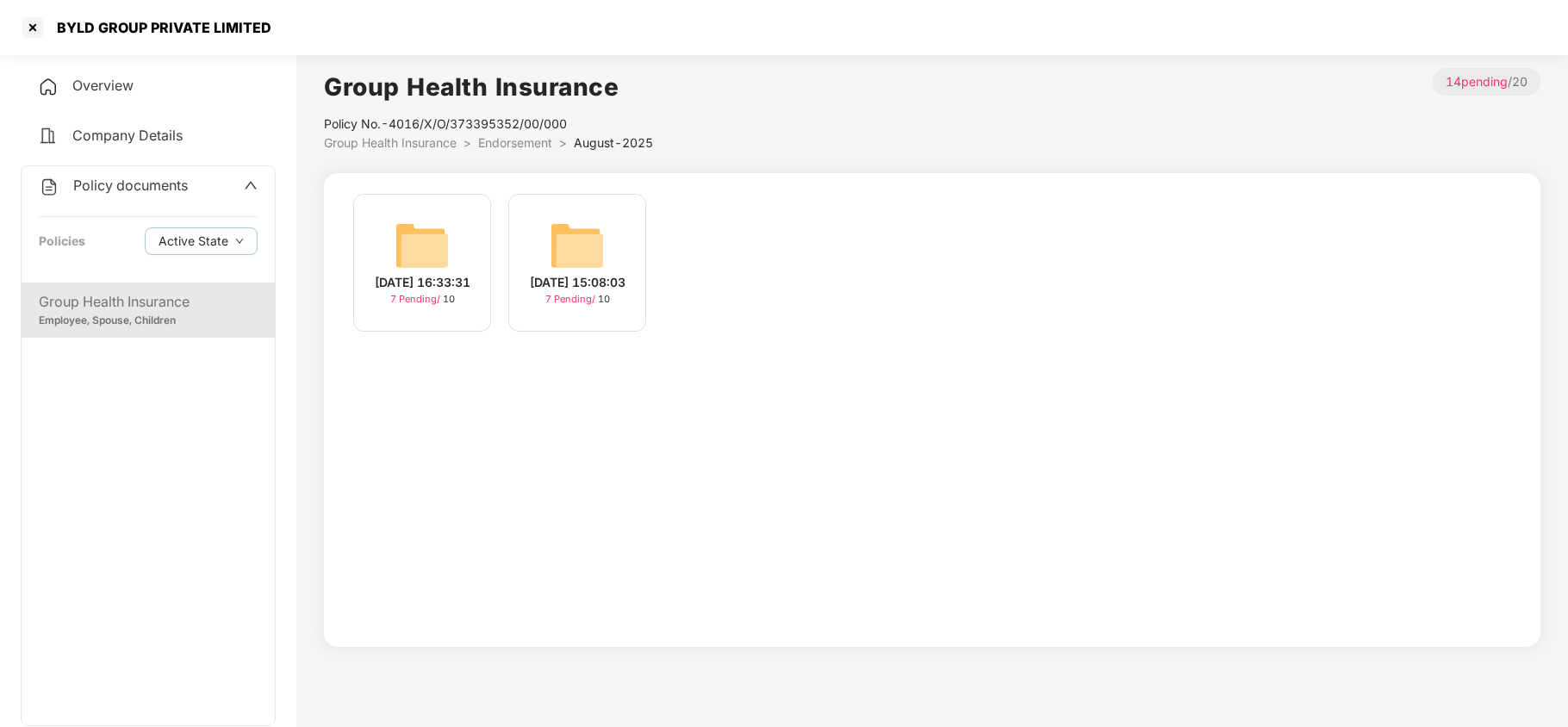
click at [522, 149] on span "Endorsement" at bounding box center [515, 142] width 74 height 15
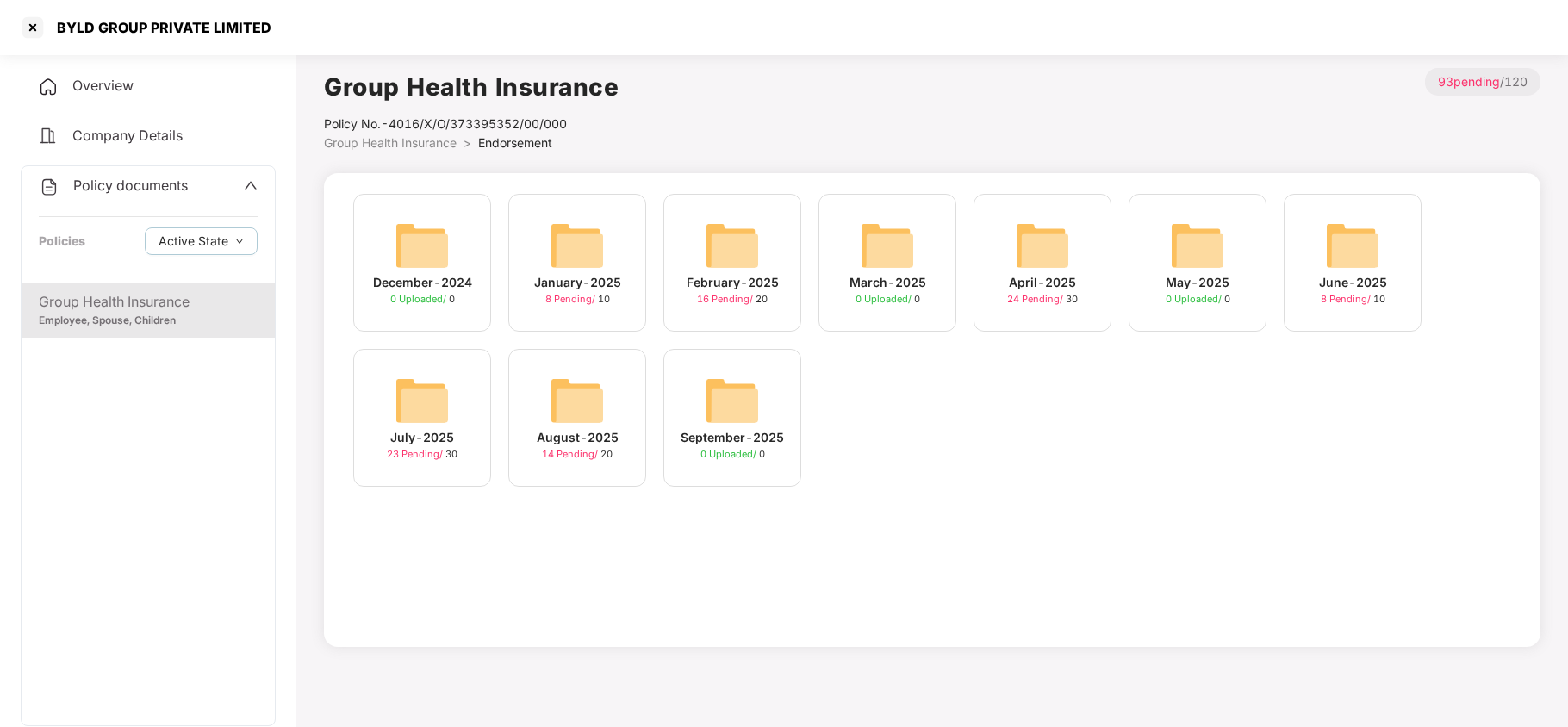
click at [458, 403] on div "July-2025 23 Pending / 30" at bounding box center [422, 418] width 138 height 138
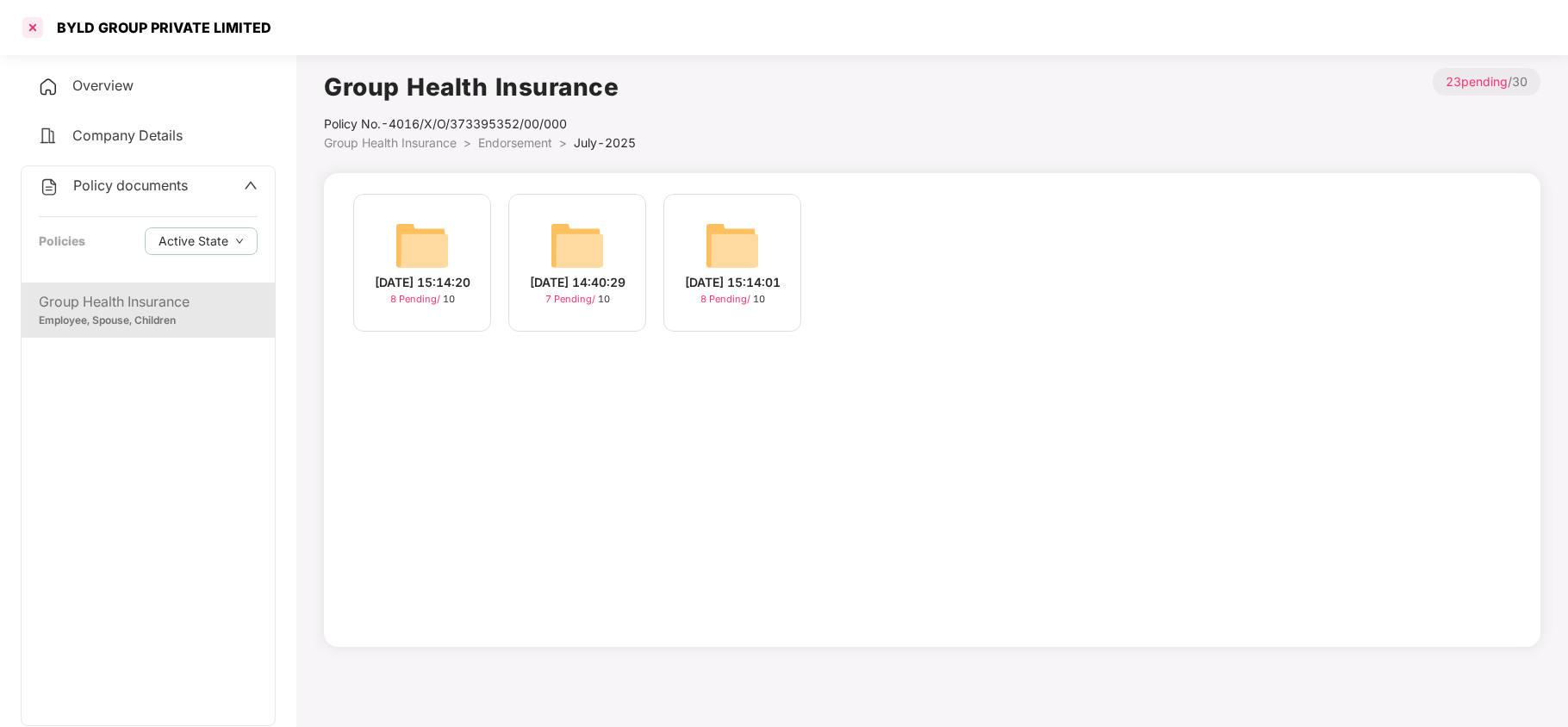
click at [38, 35] on div at bounding box center [33, 28] width 28 height 28
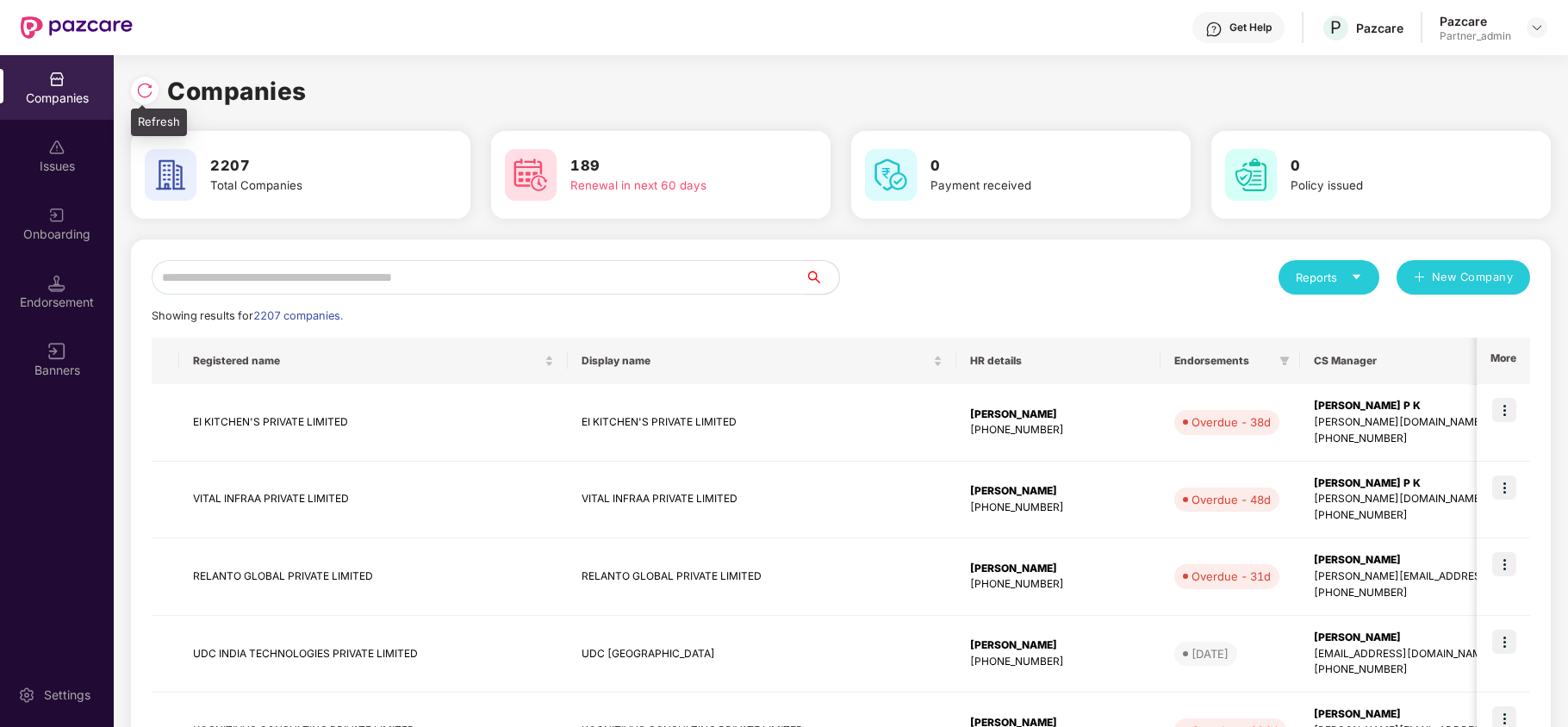
click at [142, 90] on img at bounding box center [145, 90] width 17 height 17
click at [524, 279] on input "text" at bounding box center [478, 278] width 653 height 35
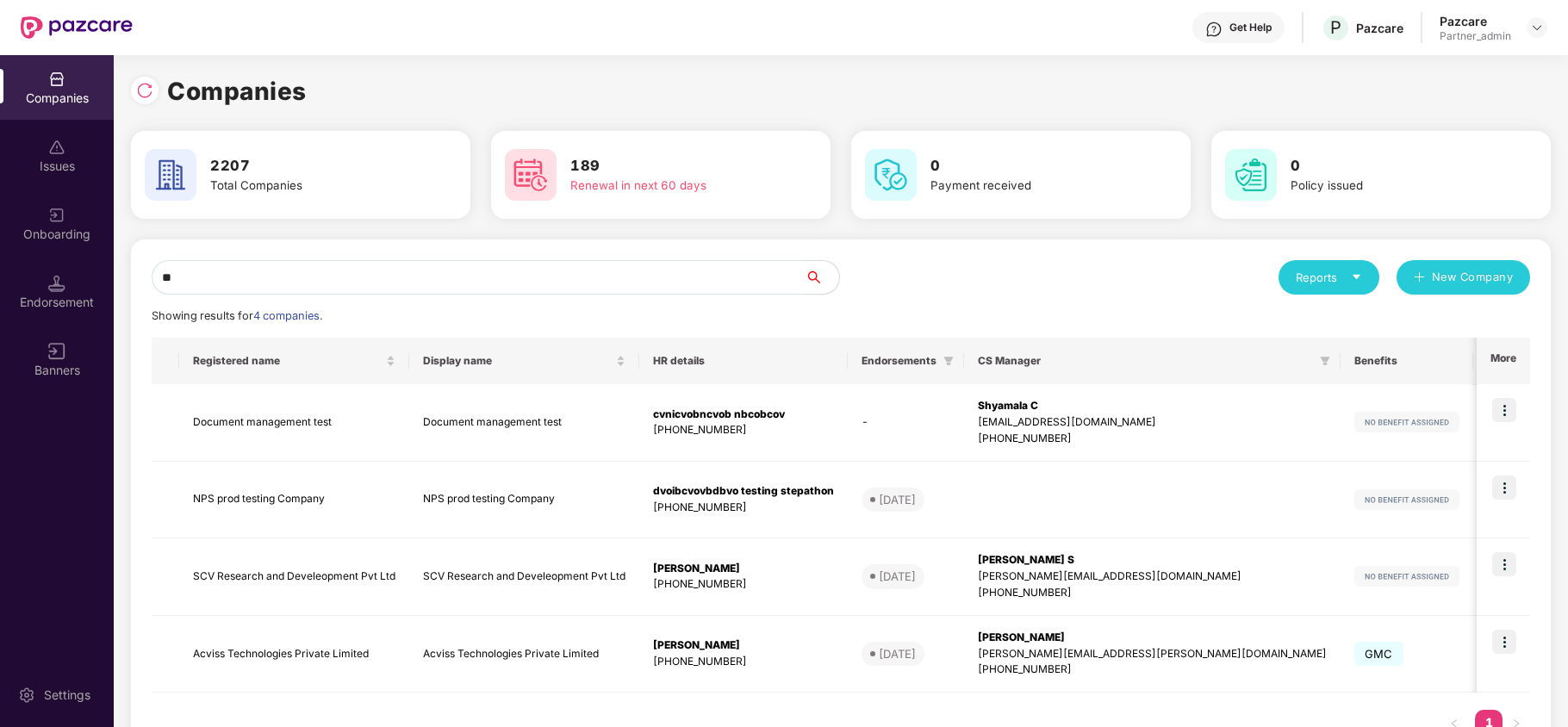
type input "*"
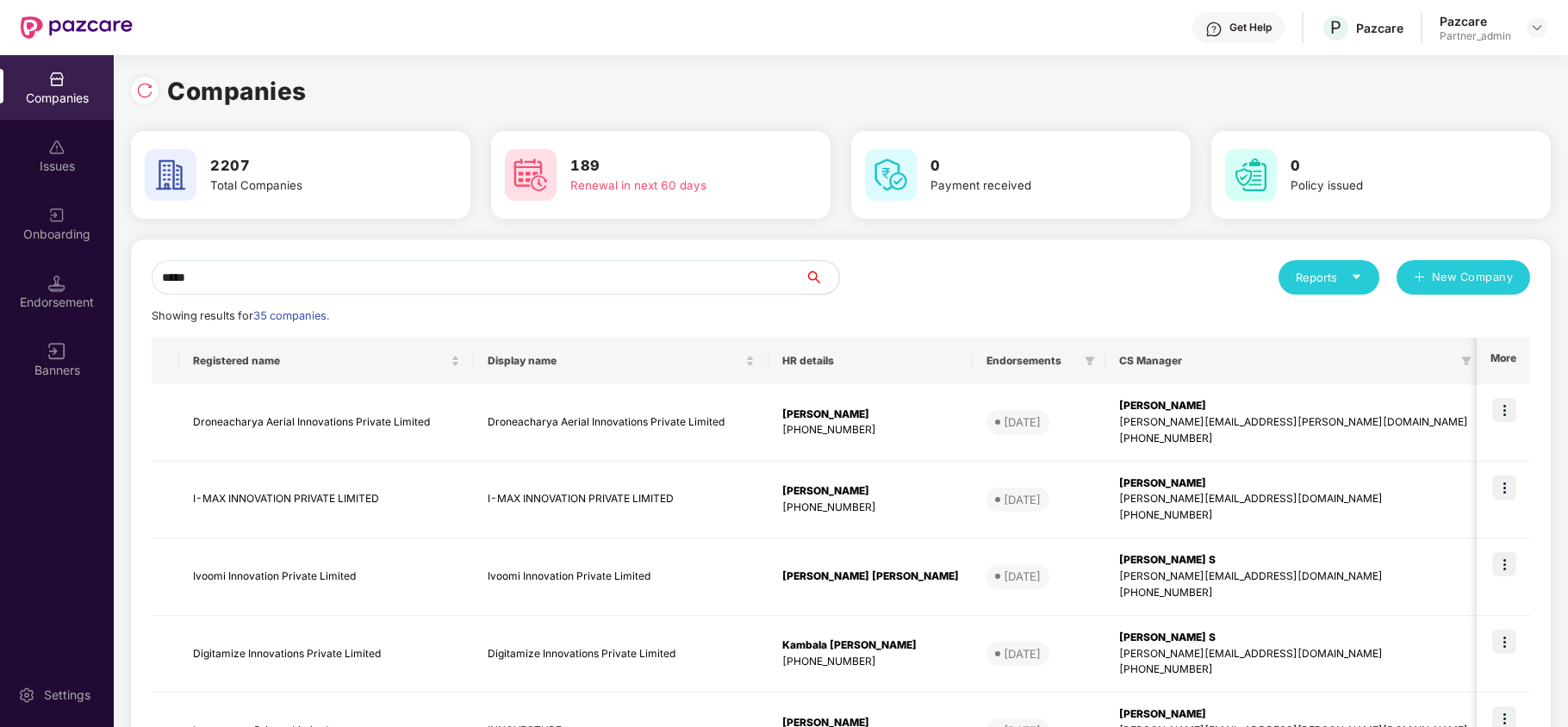
type input "******"
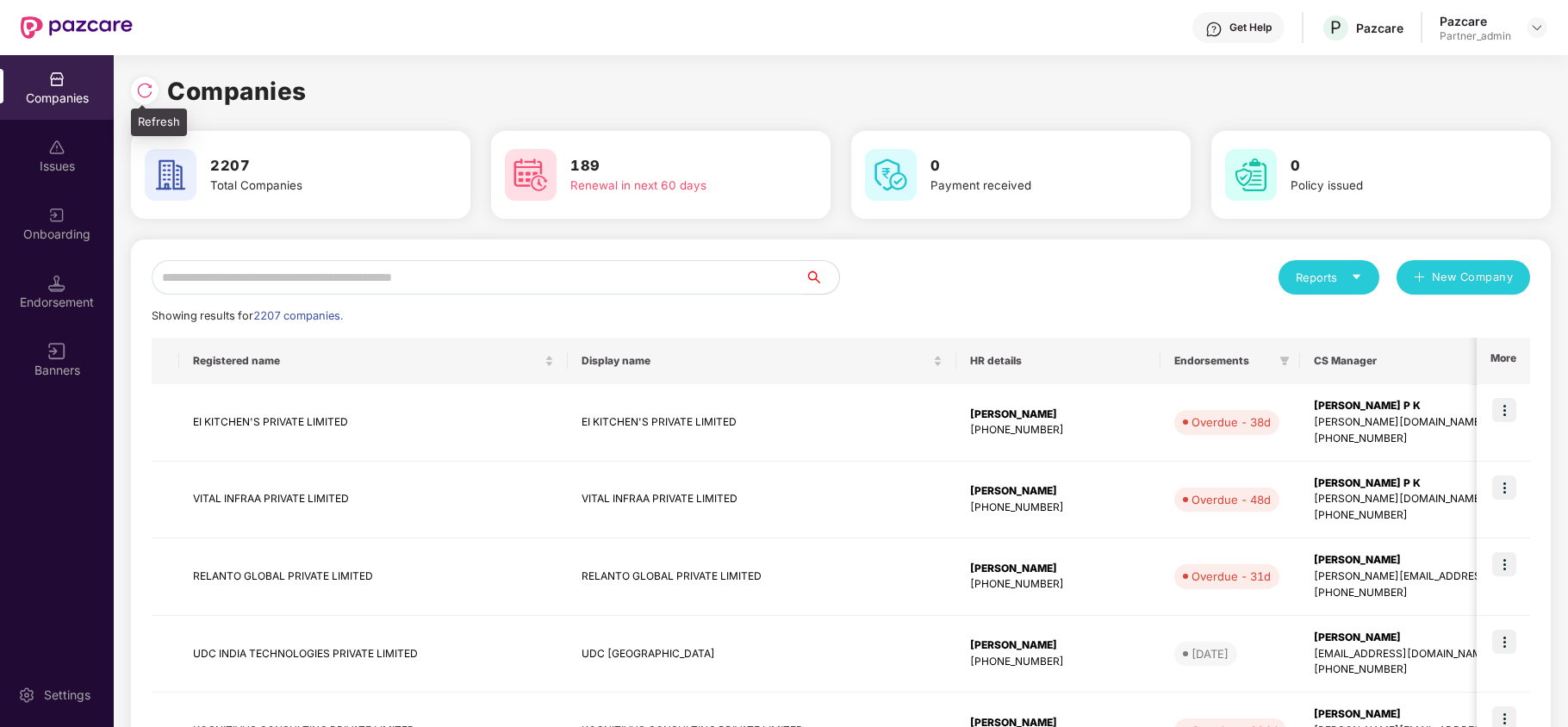
click at [138, 93] on img at bounding box center [145, 90] width 17 height 17
click at [1342, 271] on div "Reports" at bounding box center [1328, 278] width 66 height 17
click at [1321, 318] on div "Companies" at bounding box center [1320, 323] width 63 height 19
click at [372, 270] on input "text" at bounding box center [478, 278] width 653 height 35
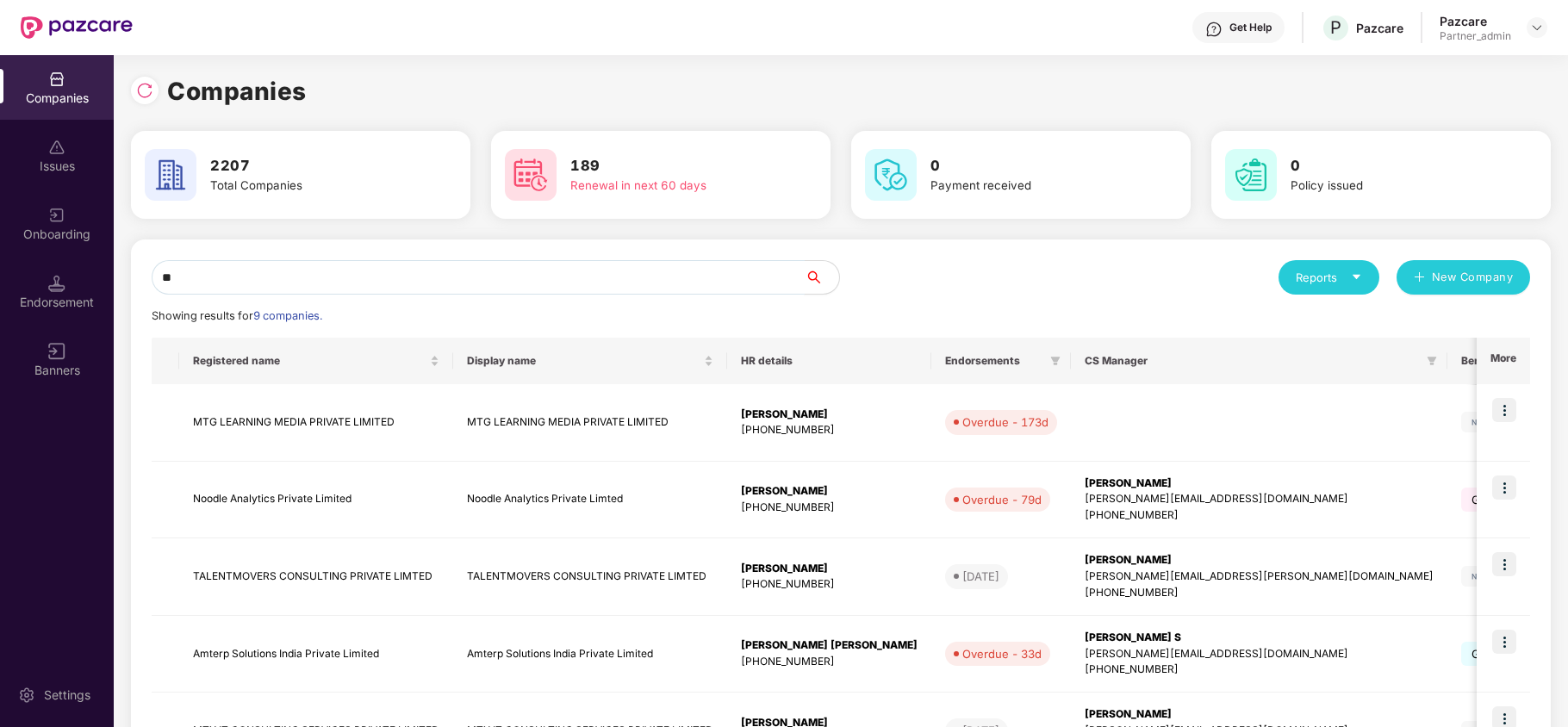
type input "*"
